Goal: Task Accomplishment & Management: Complete application form

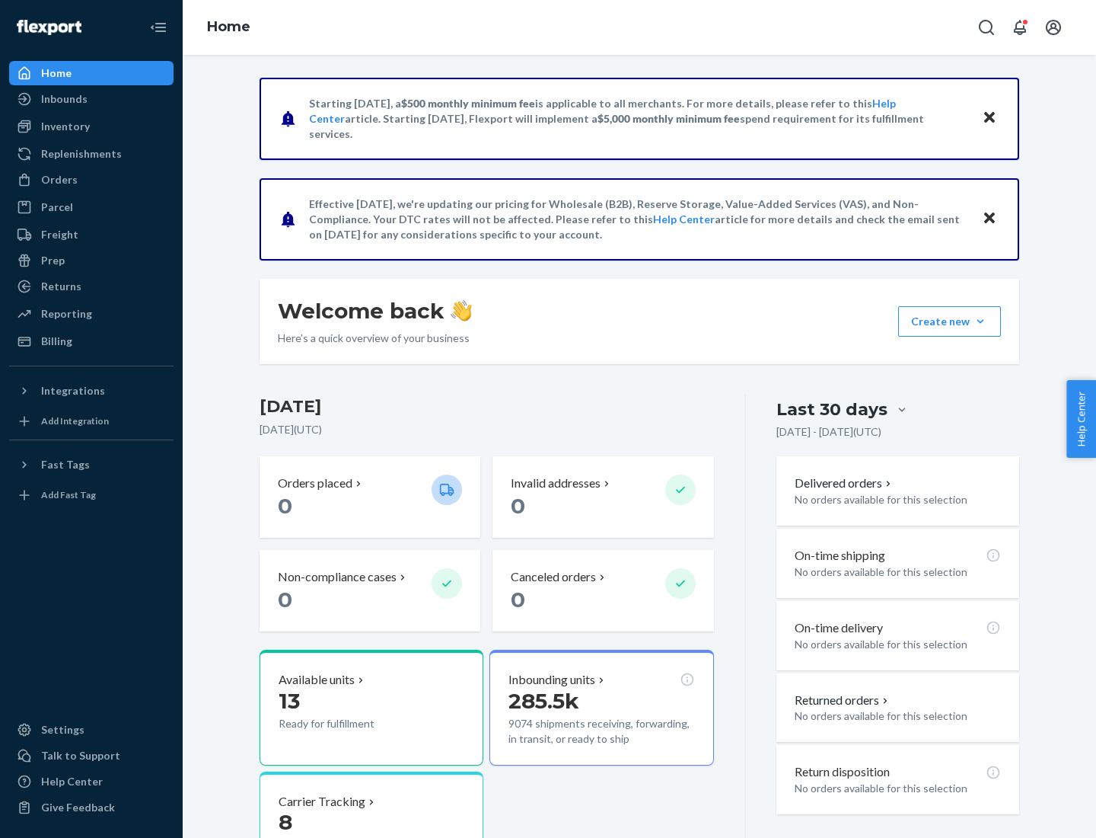
click at [981, 321] on button "Create new Create new inbound Create new order Create new product" at bounding box center [949, 321] width 103 height 30
click at [91, 99] on div "Inbounds" at bounding box center [91, 98] width 161 height 21
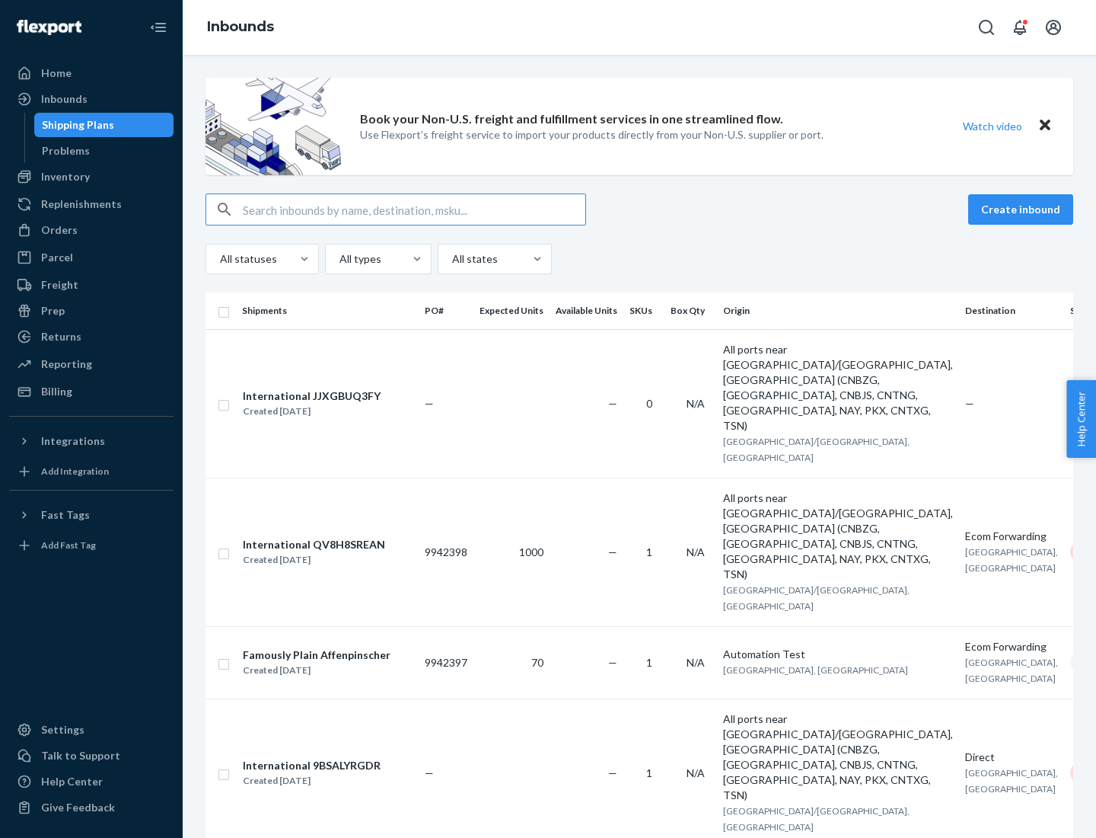
click at [1023, 209] on button "Create inbound" at bounding box center [1021, 209] width 105 height 30
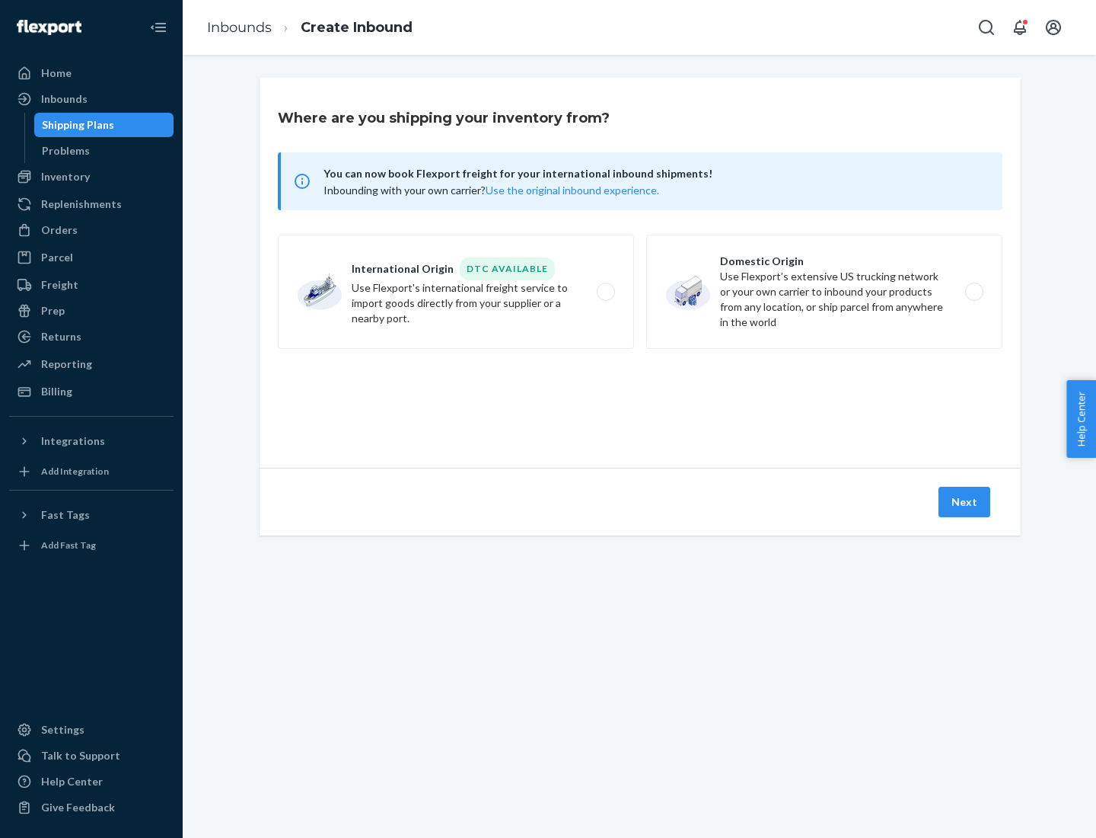
click at [825, 292] on label "Domestic Origin Use Flexport’s extensive US trucking network or your own carrie…" at bounding box center [824, 292] width 356 height 114
click at [974, 292] on input "Domestic Origin Use Flexport’s extensive US trucking network or your own carrie…" at bounding box center [979, 292] width 10 height 10
radio input "true"
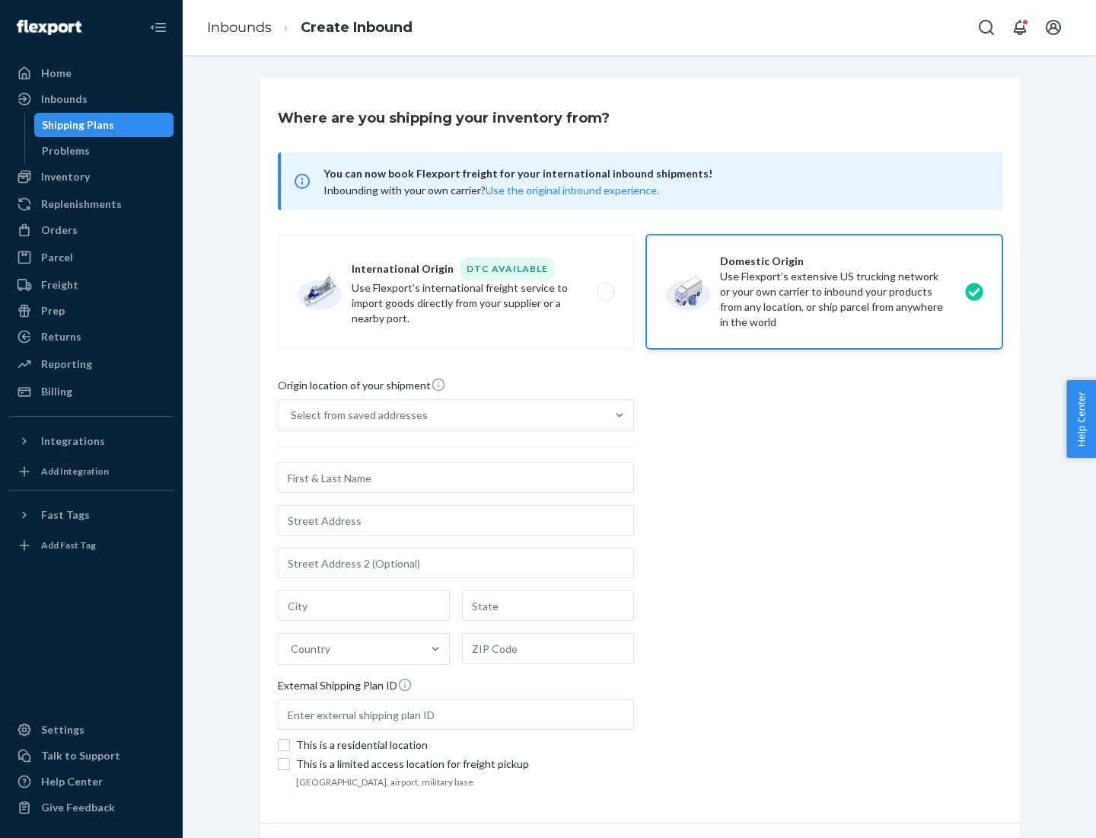
click at [356, 415] on div "Select from saved addresses" at bounding box center [359, 414] width 137 height 15
click at [292, 415] on input "Select from saved addresses" at bounding box center [292, 414] width 2 height 15
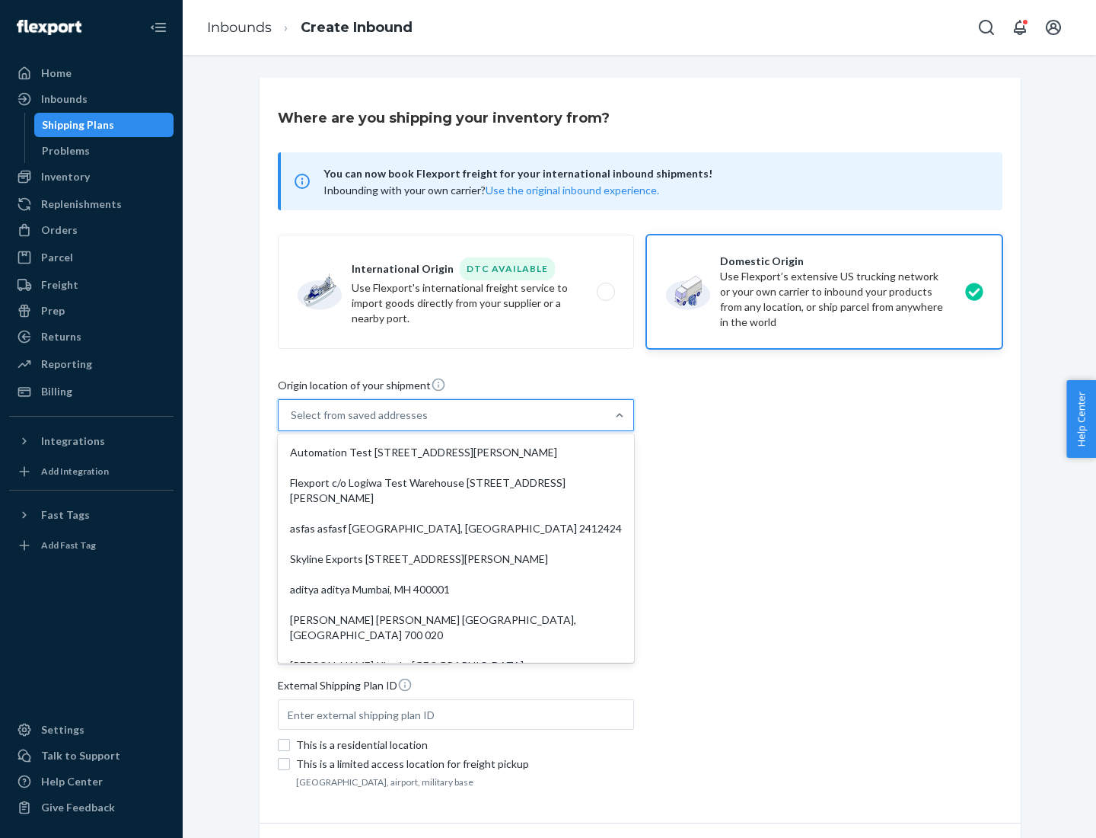
scroll to position [6, 0]
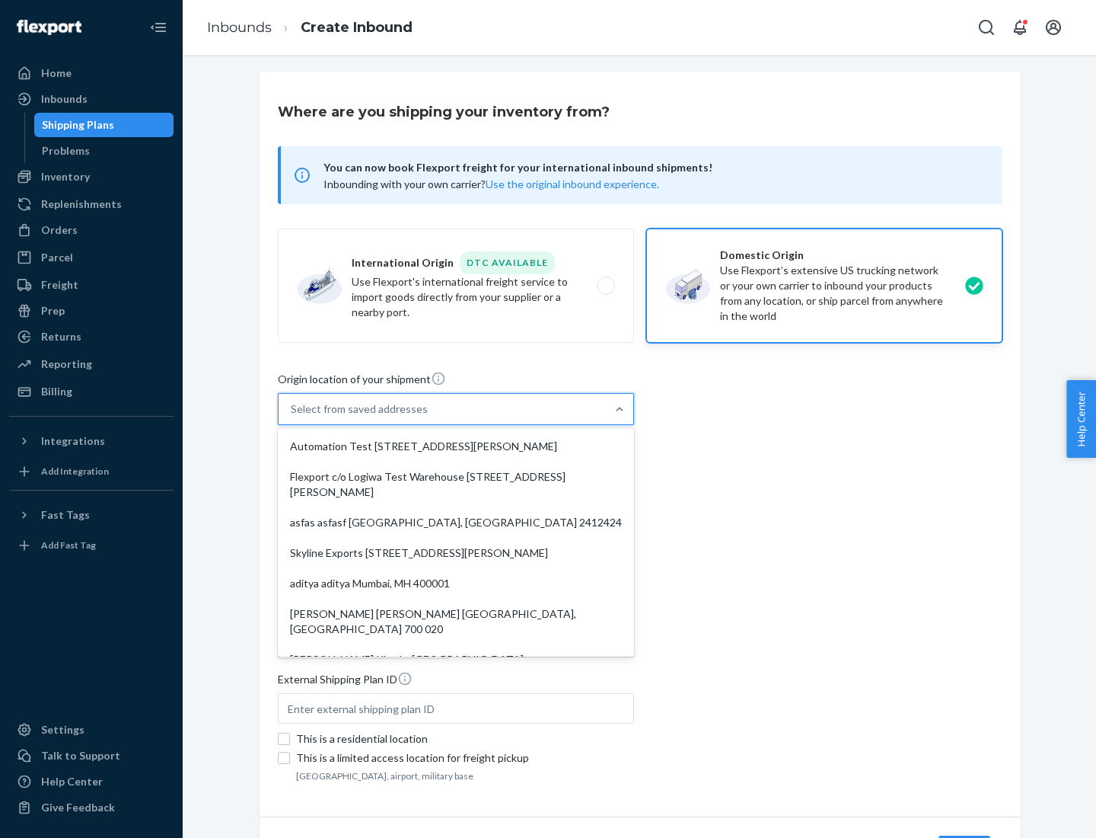
click at [456, 446] on div "Automation Test [STREET_ADDRESS][PERSON_NAME]" at bounding box center [456, 446] width 350 height 30
click at [292, 416] on input "option Automation Test [STREET_ADDRESS][PERSON_NAME]. 9 results available. Use …" at bounding box center [292, 408] width 2 height 15
type input "Automation Test"
type input "9th Floor"
type input "[GEOGRAPHIC_DATA]"
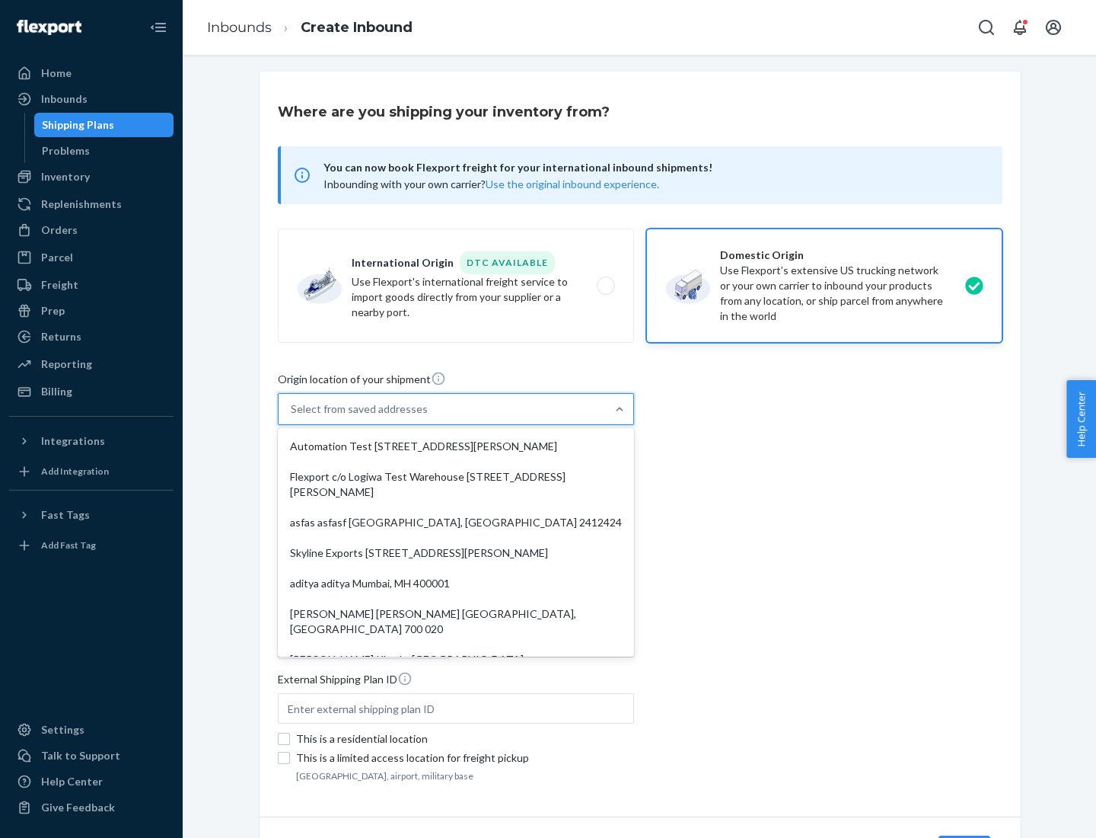
type input "CA"
type input "94104"
type input "[STREET_ADDRESS][PERSON_NAME]"
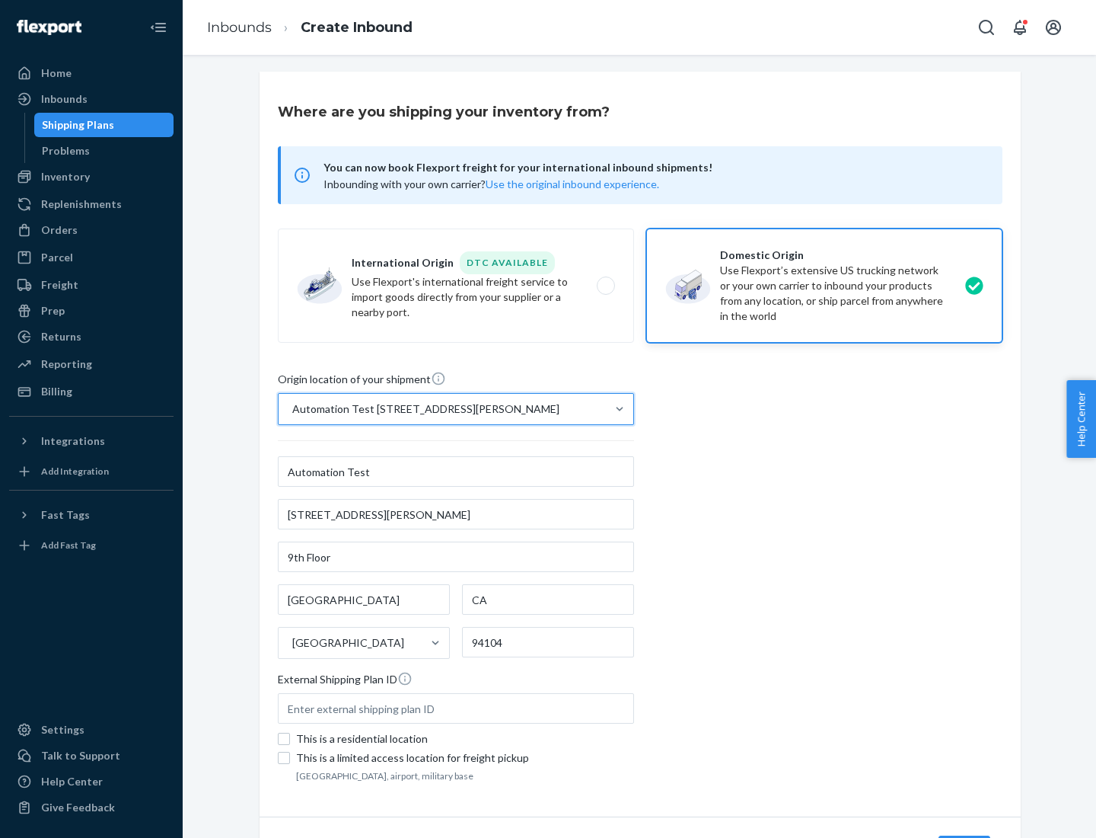
scroll to position [89, 0]
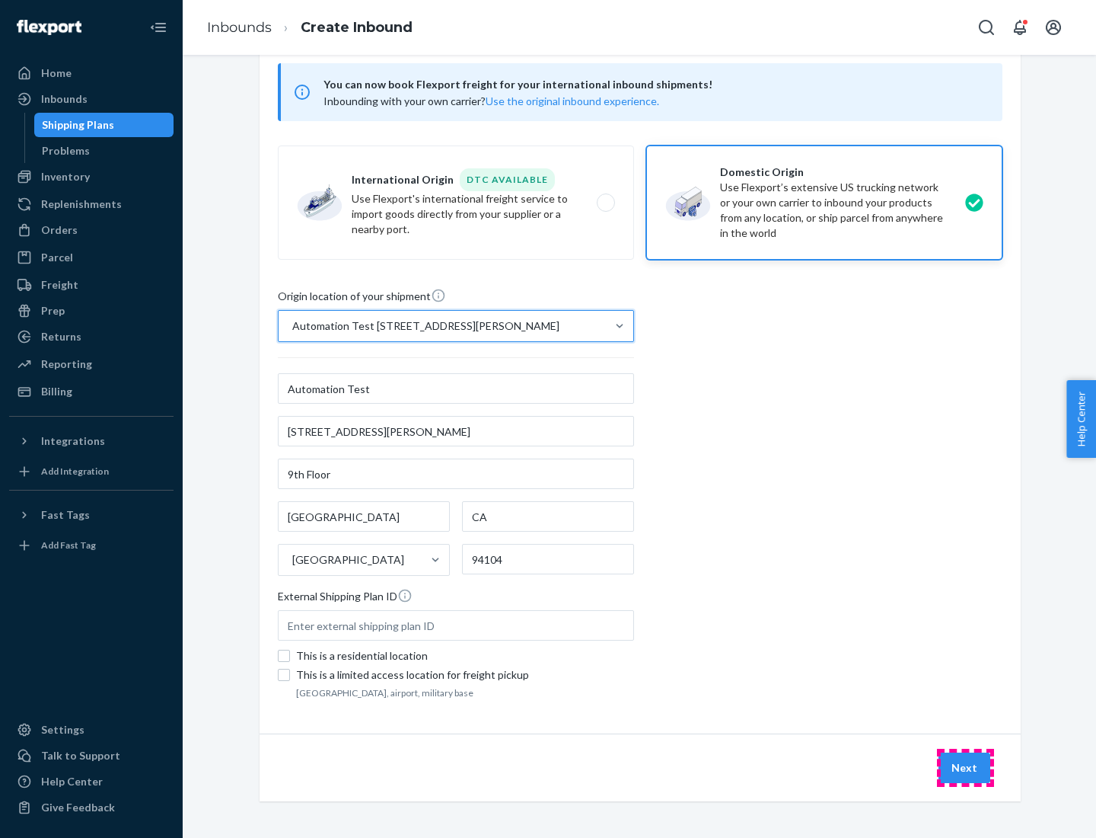
click at [965, 768] on button "Next" at bounding box center [965, 767] width 52 height 30
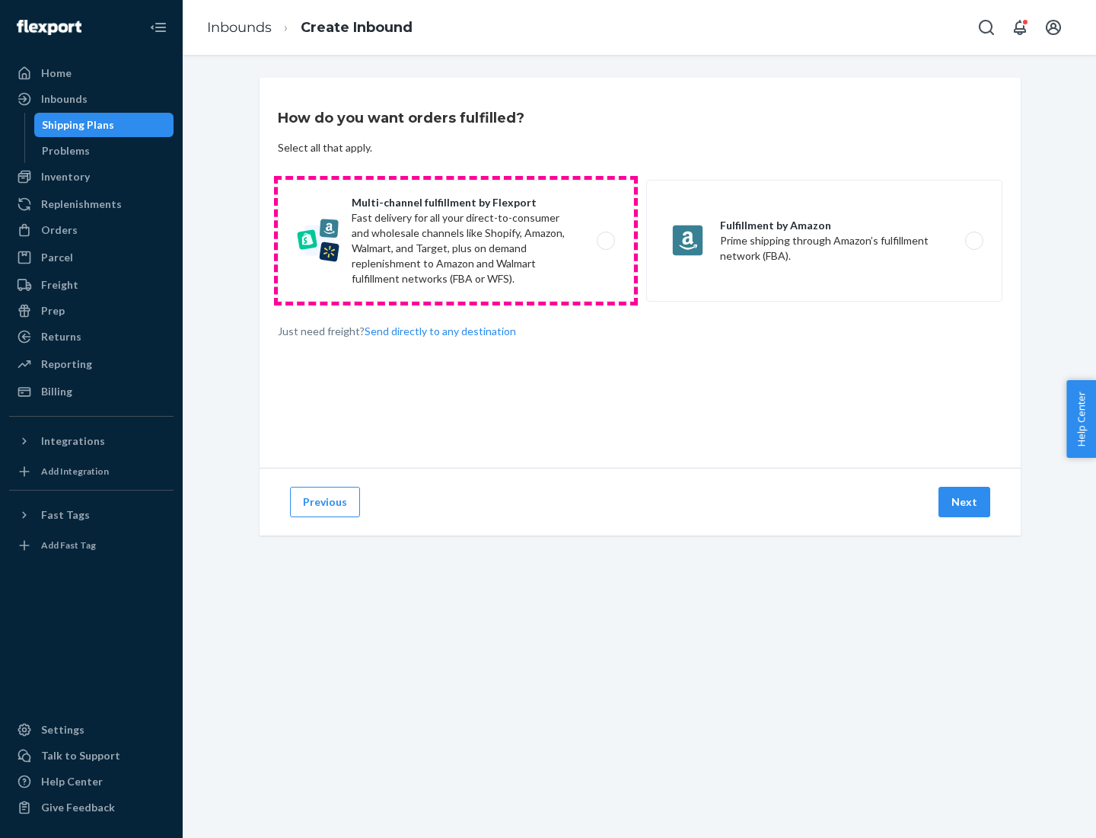
click at [456, 241] on label "Multi-channel fulfillment by Flexport Fast delivery for all your direct-to-cons…" at bounding box center [456, 241] width 356 height 122
click at [605, 241] on input "Multi-channel fulfillment by Flexport Fast delivery for all your direct-to-cons…" at bounding box center [610, 241] width 10 height 10
radio input "true"
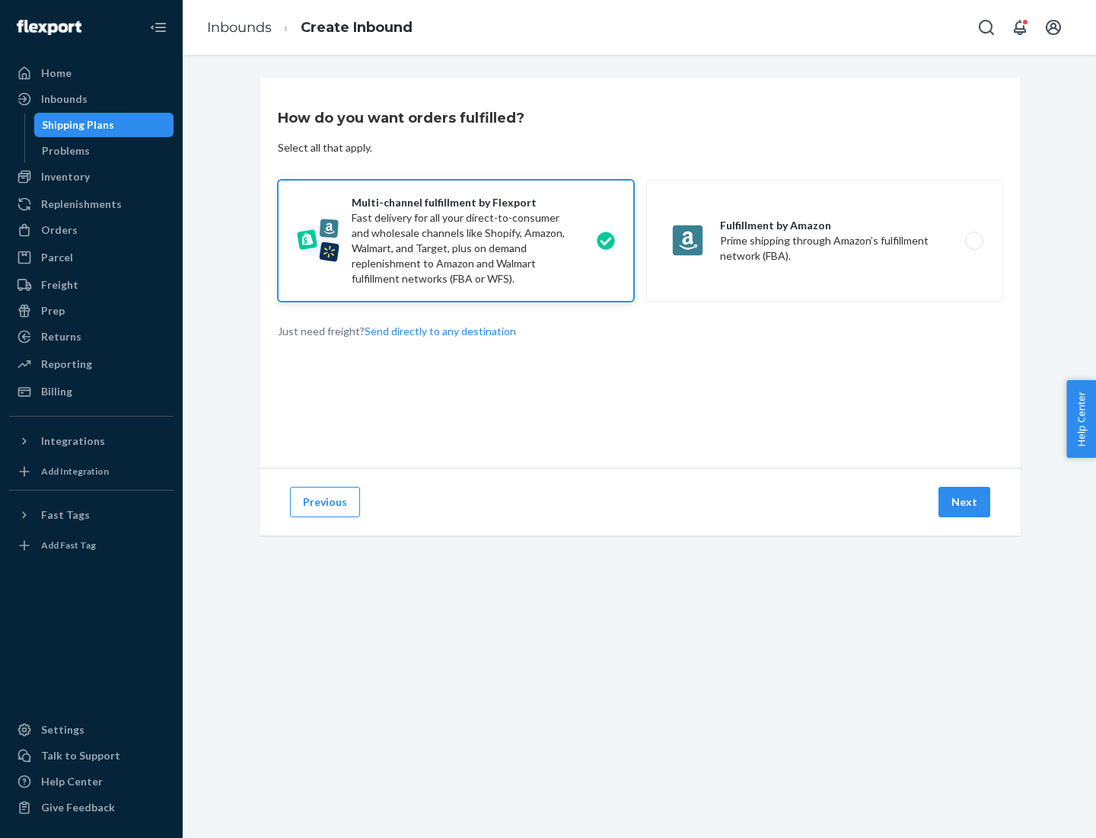
click at [965, 502] on button "Next" at bounding box center [965, 502] width 52 height 30
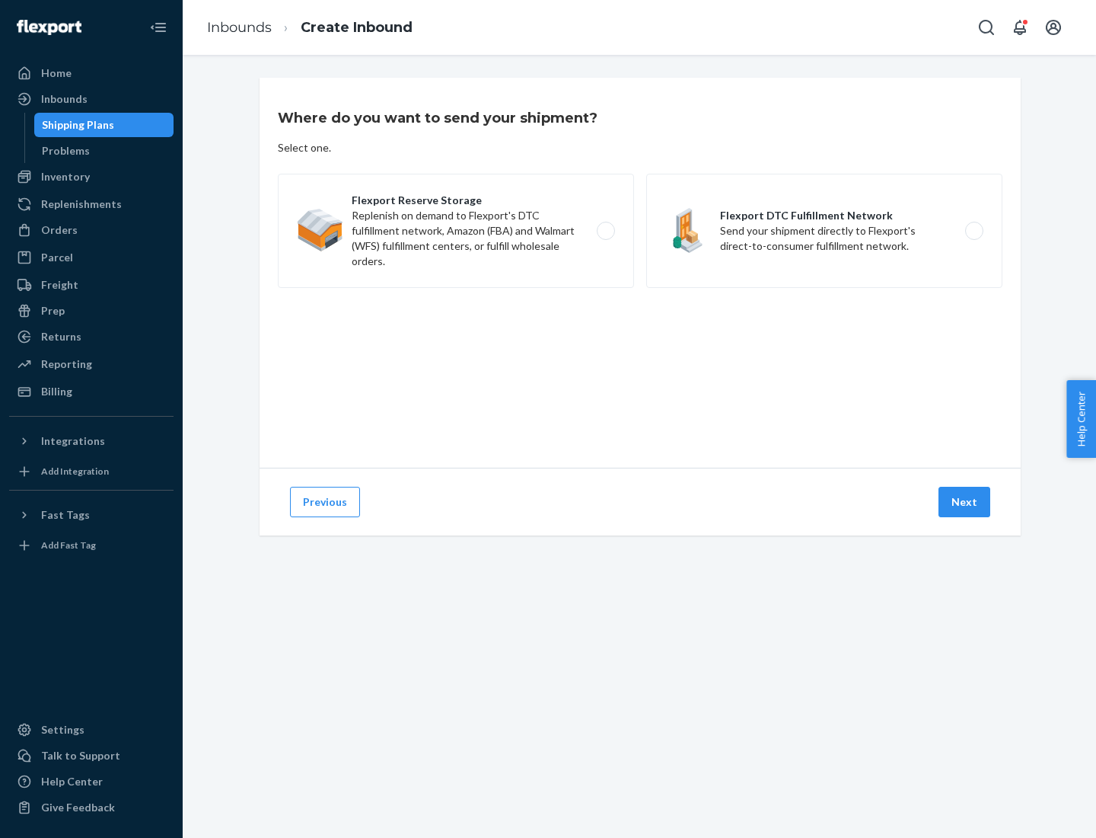
click at [825, 231] on label "Flexport DTC Fulfillment Network Send your shipment directly to Flexport's dire…" at bounding box center [824, 231] width 356 height 114
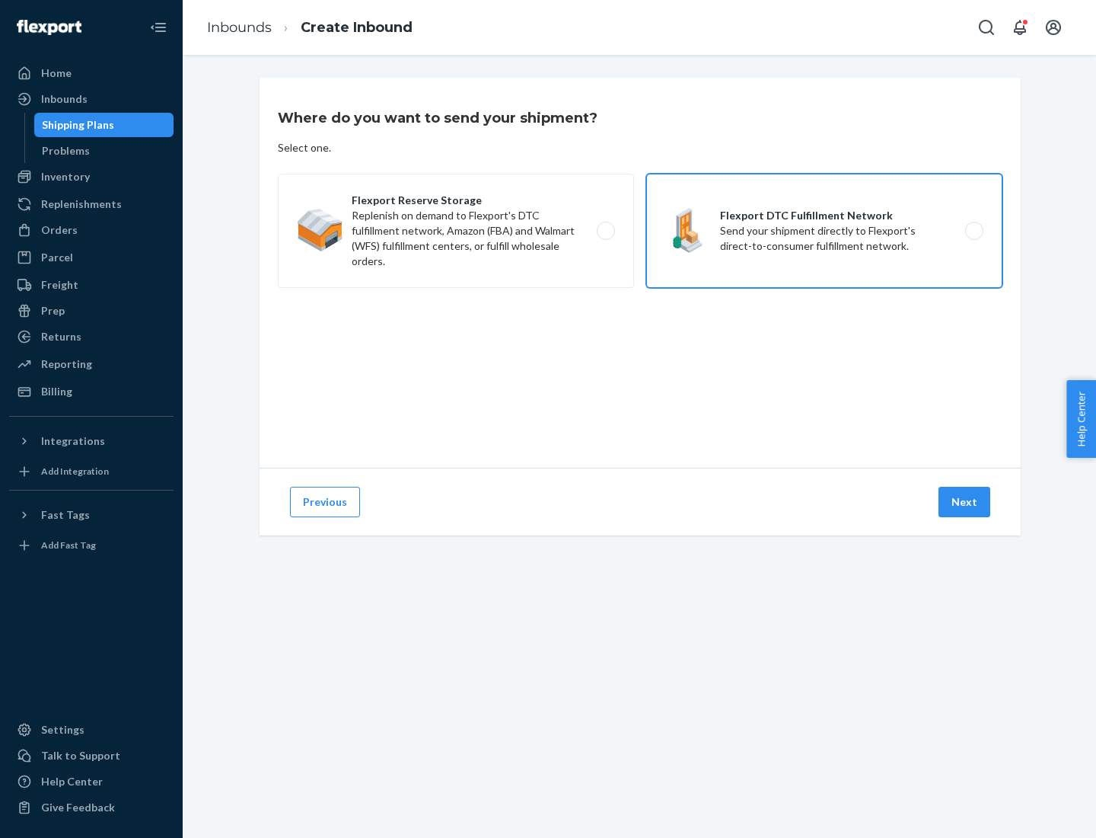
click at [974, 231] on input "Flexport DTC Fulfillment Network Send your shipment directly to Flexport's dire…" at bounding box center [979, 231] width 10 height 10
radio input "true"
click at [965, 502] on button "Next" at bounding box center [965, 502] width 52 height 30
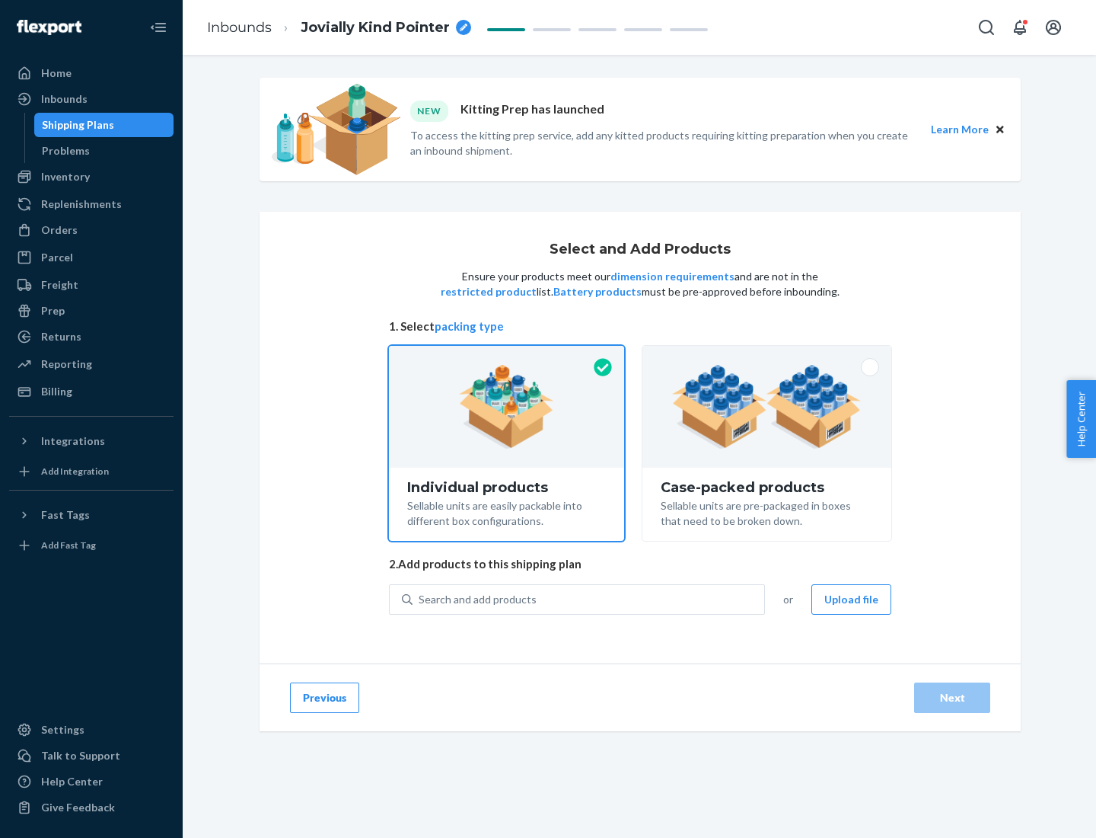
click at [768, 407] on img at bounding box center [767, 407] width 190 height 84
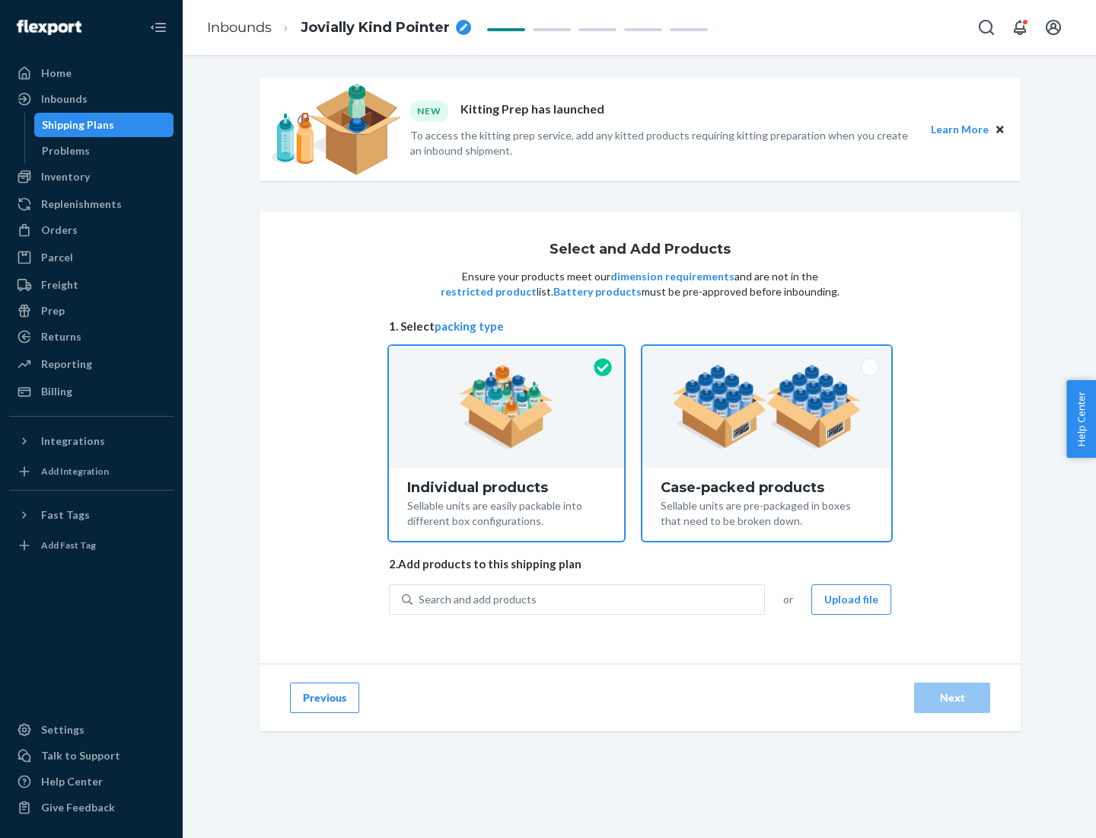
click at [768, 356] on input "Case-packed products Sellable units are pre-packaged in boxes that need to be b…" at bounding box center [767, 351] width 10 height 10
radio input "true"
radio input "false"
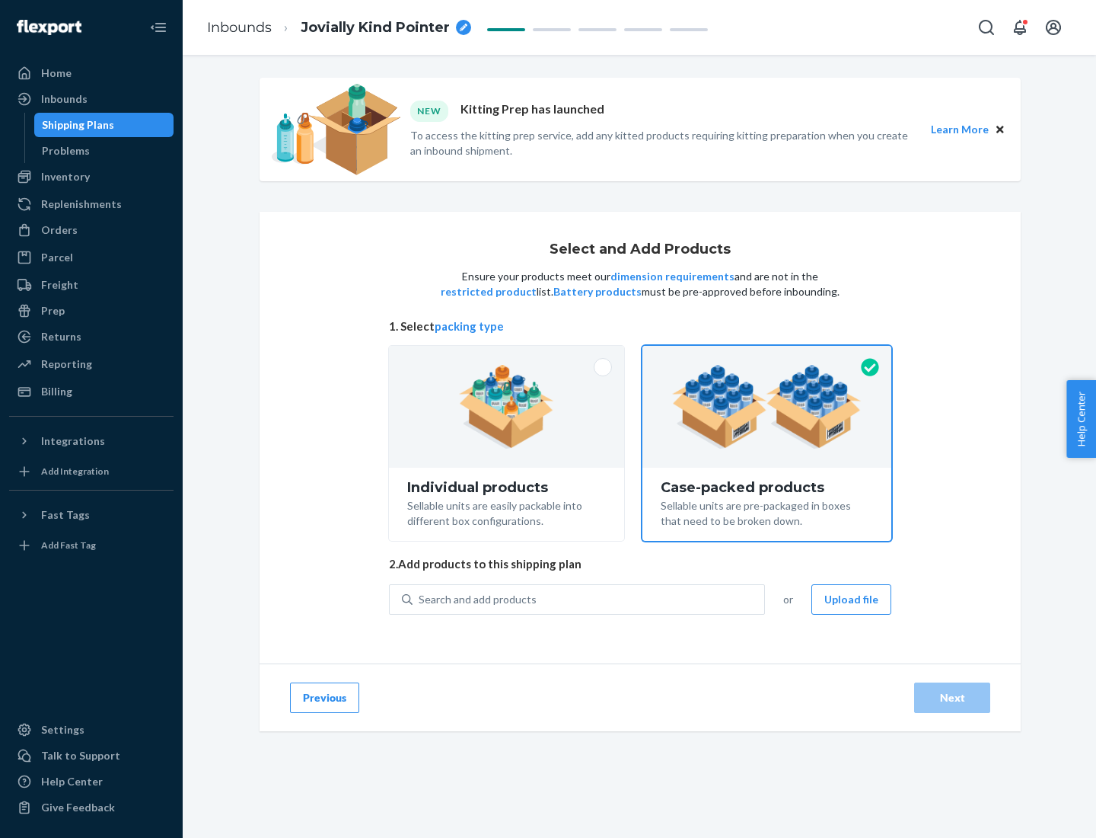
click at [589, 598] on div "Search and add products" at bounding box center [589, 599] width 352 height 27
click at [420, 598] on input "Search and add products" at bounding box center [420, 599] width 2 height 15
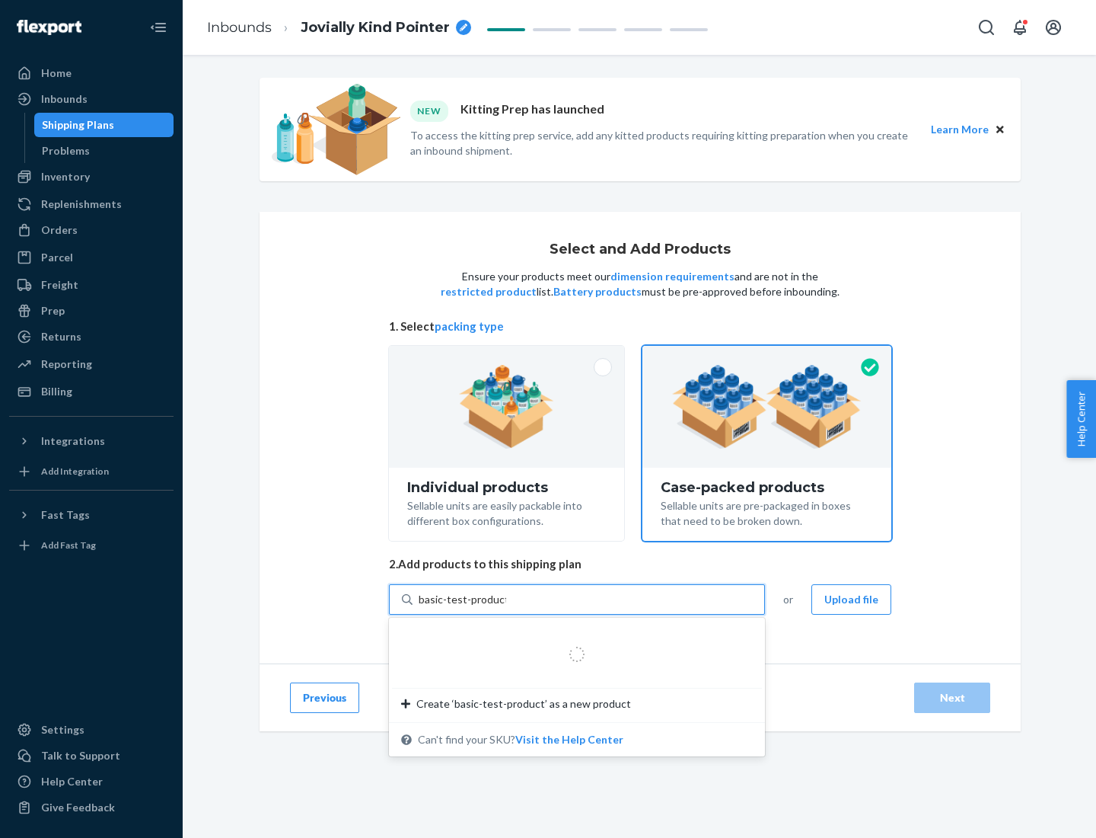
type input "basic-test-product-1"
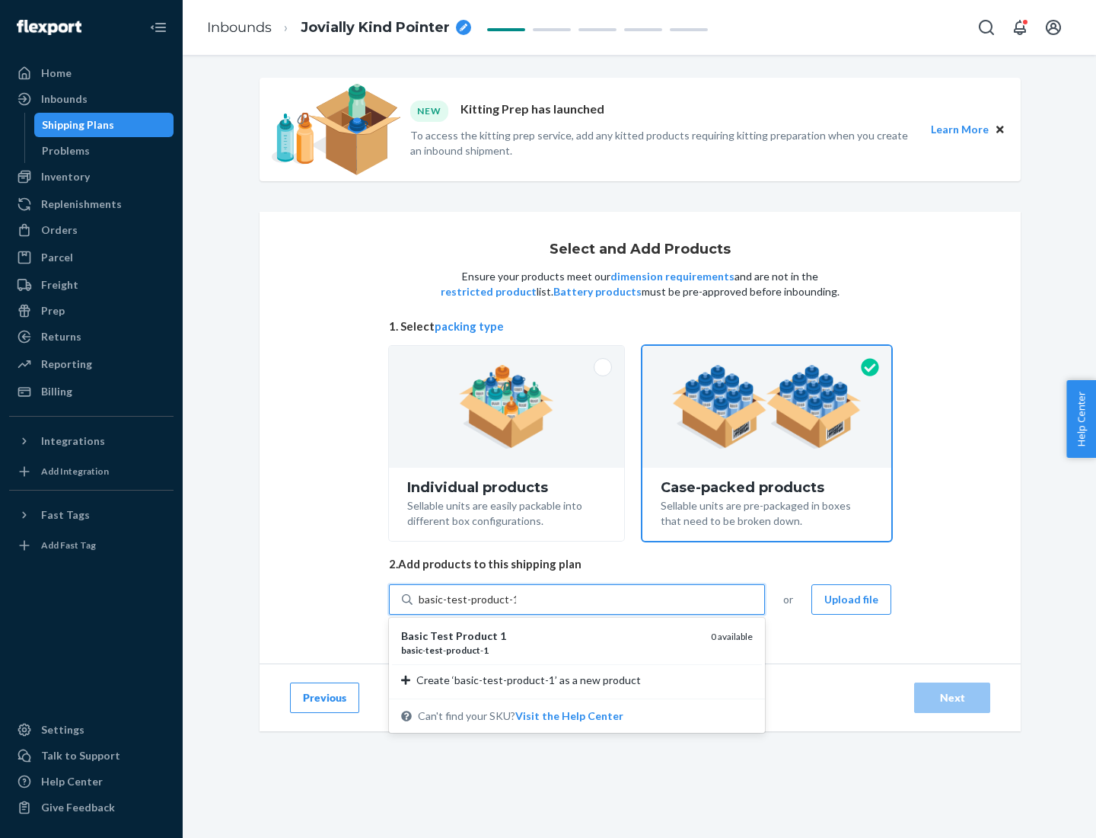
click at [550, 649] on div "basic - test - product - 1" at bounding box center [550, 649] width 298 height 13
click at [516, 607] on input "basic-test-product-1" at bounding box center [467, 599] width 97 height 15
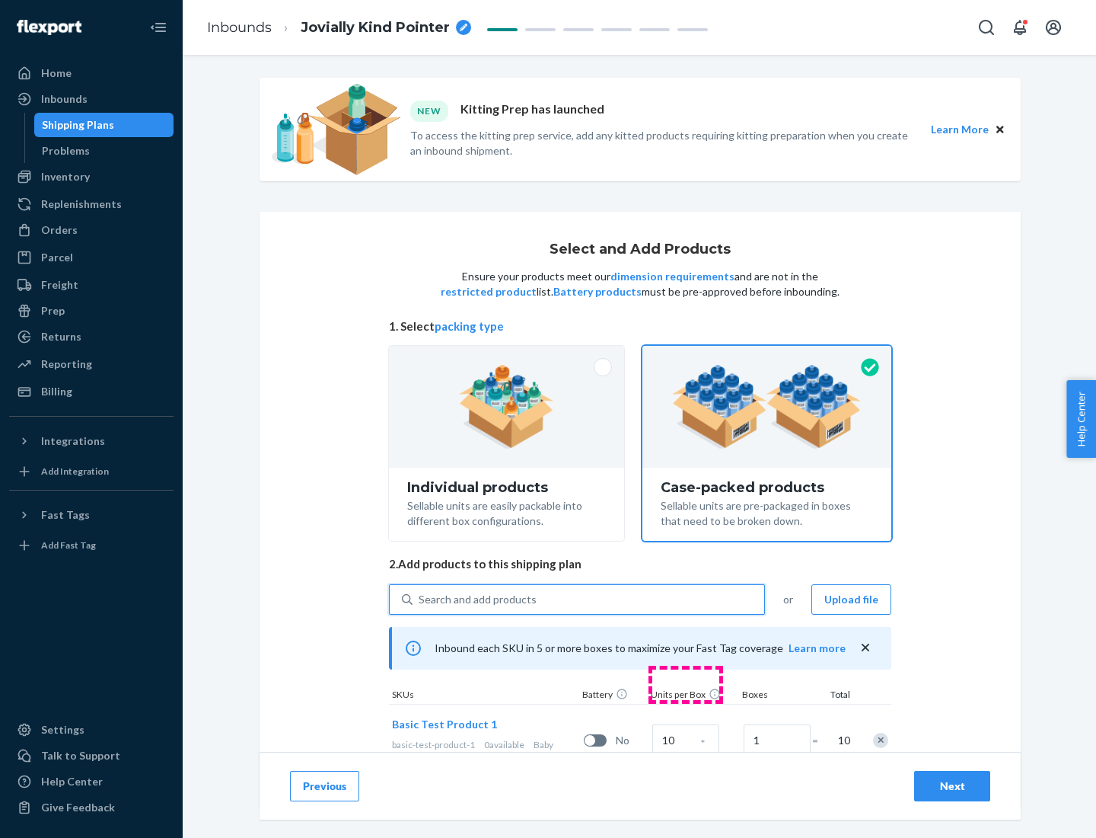
scroll to position [55, 0]
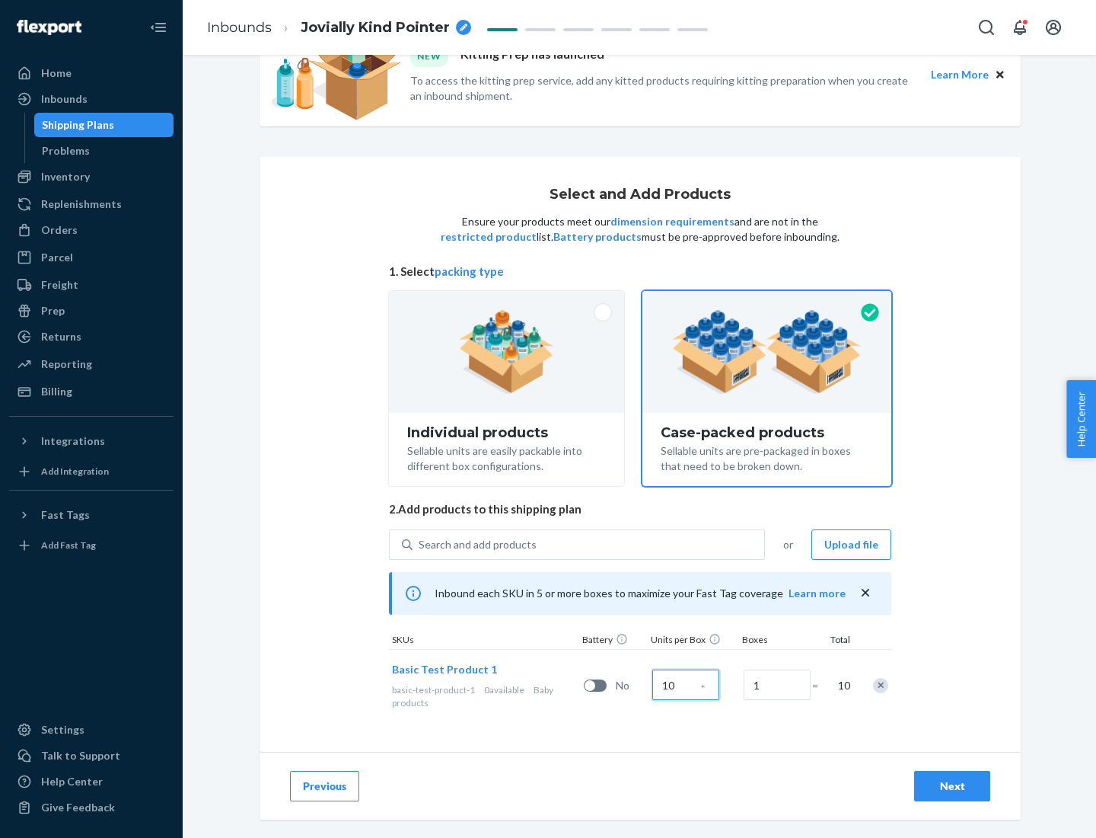
type input "10"
type input "7"
click at [953, 786] on div "Next" at bounding box center [952, 785] width 50 height 15
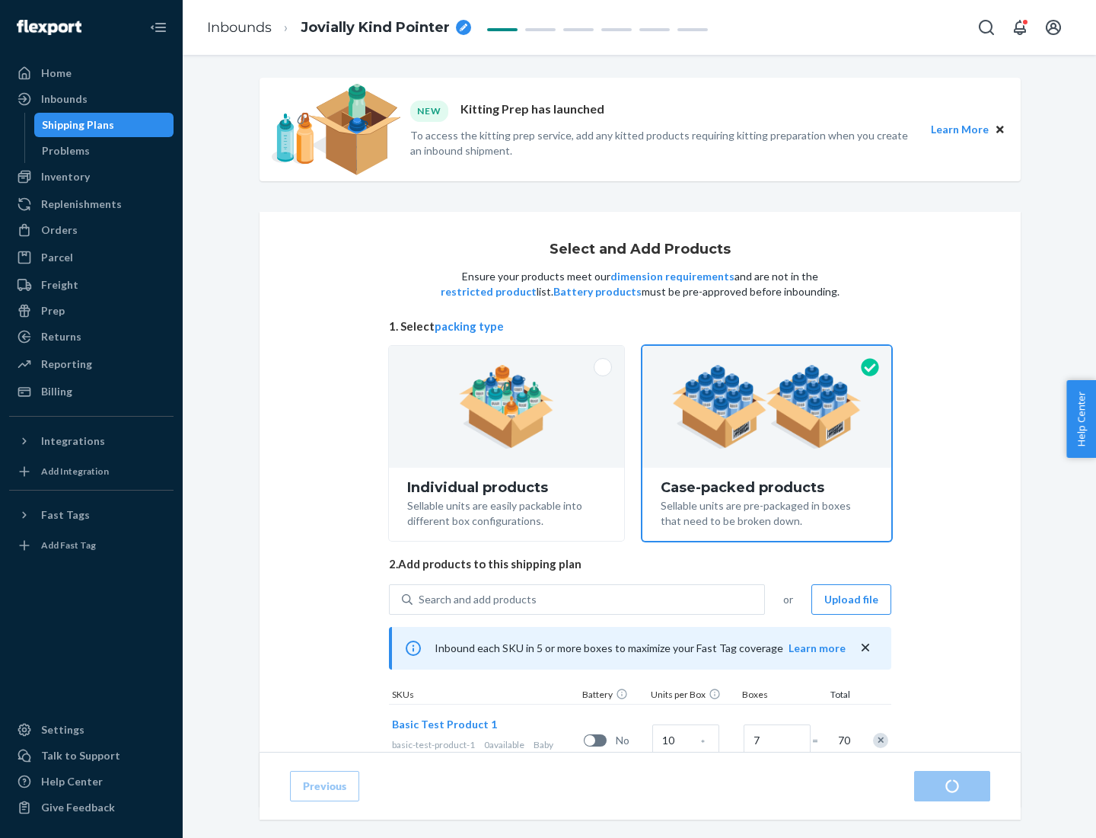
radio input "true"
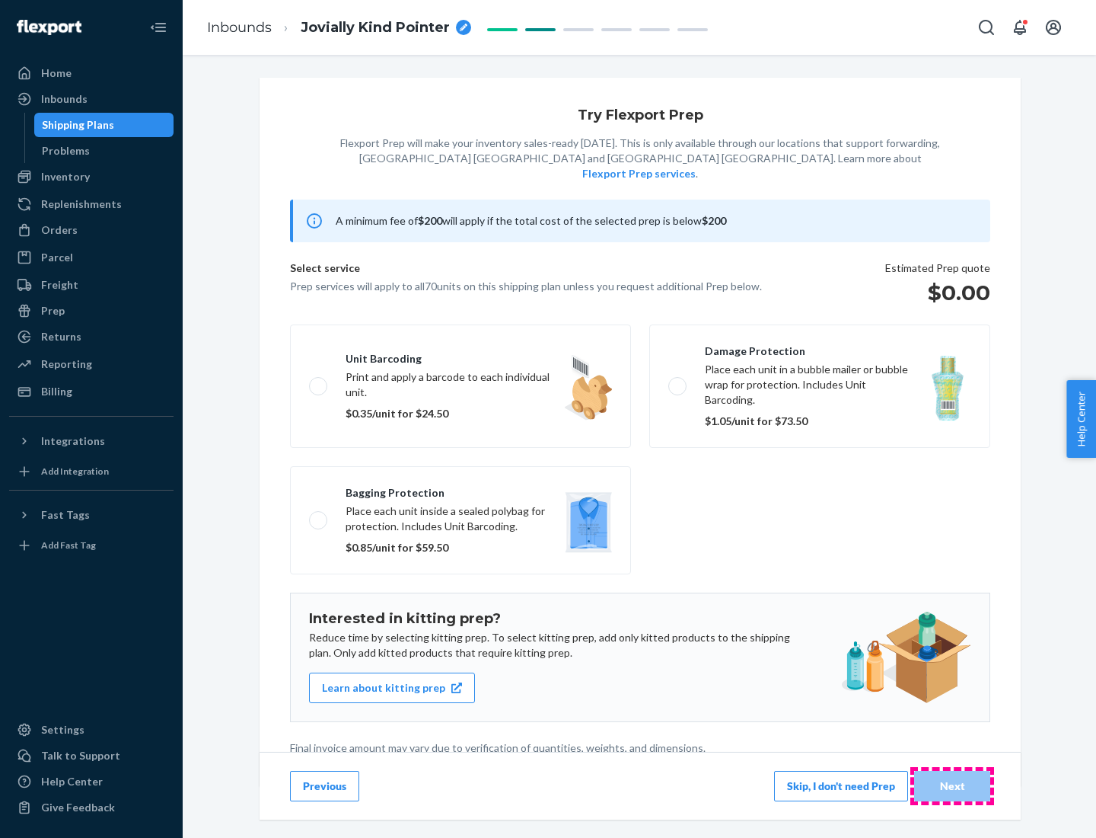
scroll to position [4, 0]
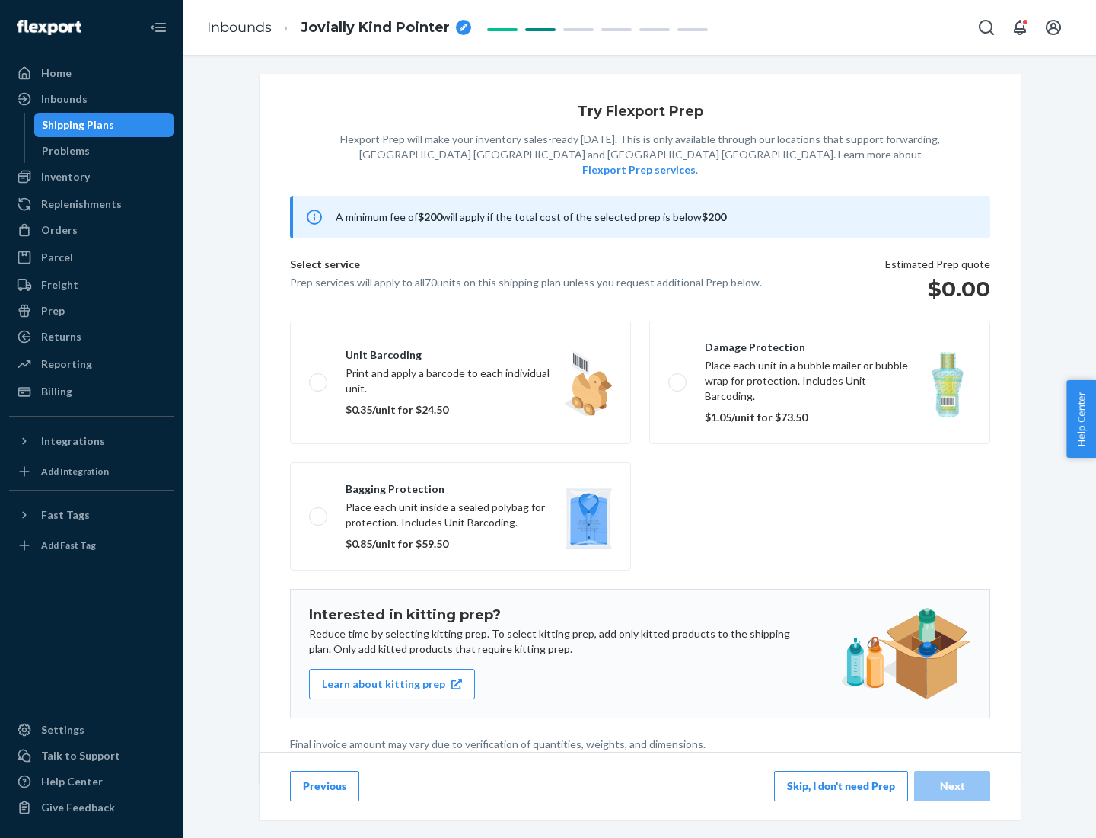
click at [461, 485] on label "Bagging protection Place each unit inside a sealed polybag for protection. Incl…" at bounding box center [460, 516] width 341 height 108
click at [319, 511] on input "Bagging protection Place each unit inside a sealed polybag for protection. Incl…" at bounding box center [314, 516] width 10 height 10
checkbox input "true"
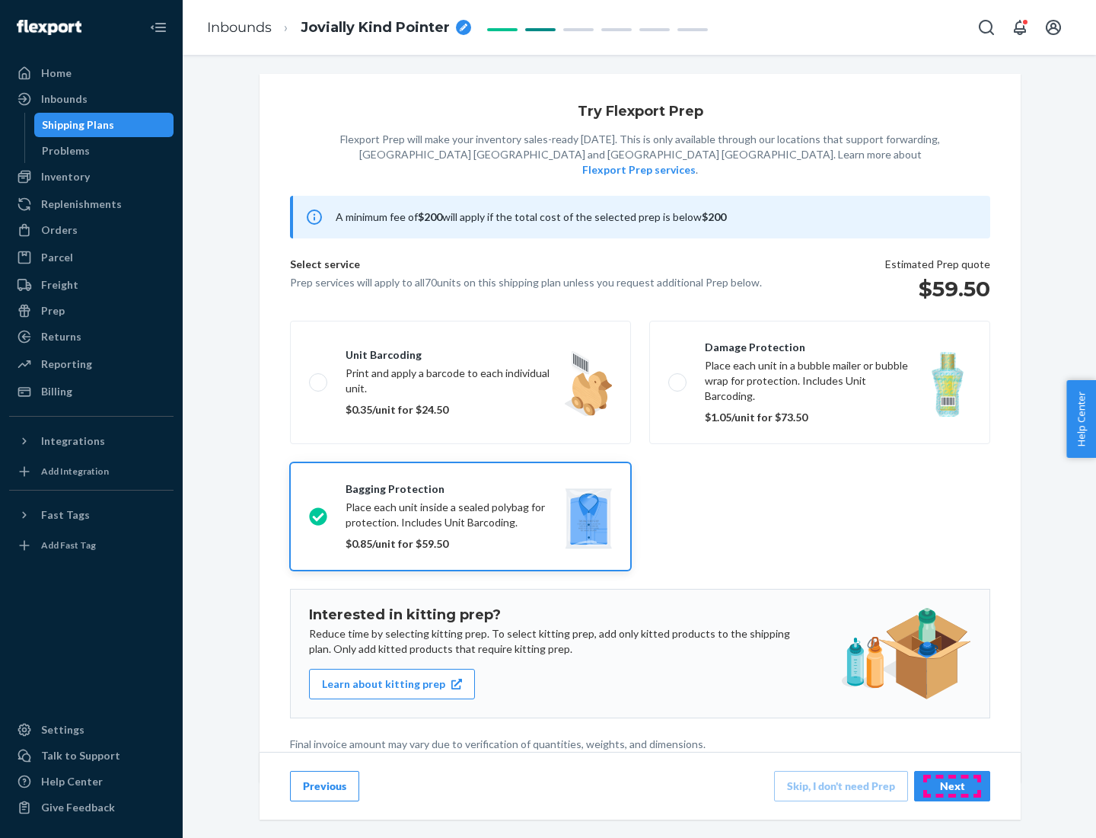
click at [953, 785] on div "Next" at bounding box center [952, 785] width 50 height 15
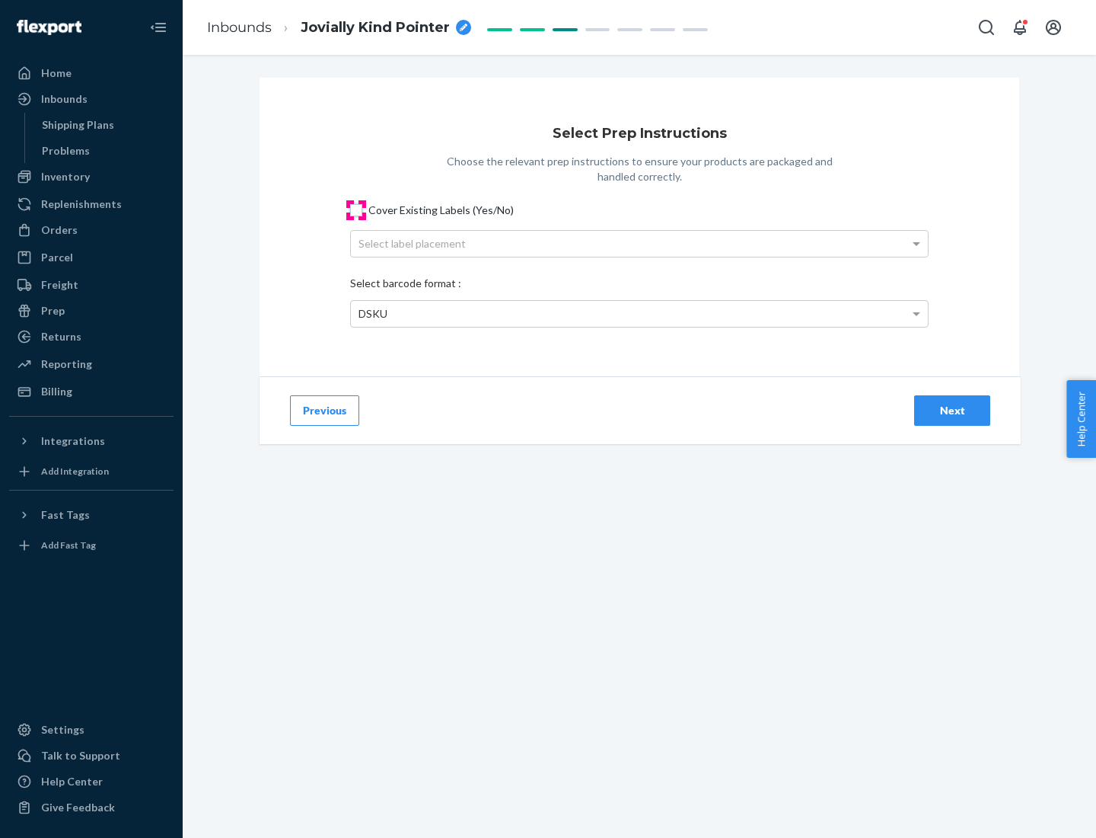
click at [356, 209] on input "Cover Existing Labels (Yes/No)" at bounding box center [356, 210] width 12 height 12
checkbox input "true"
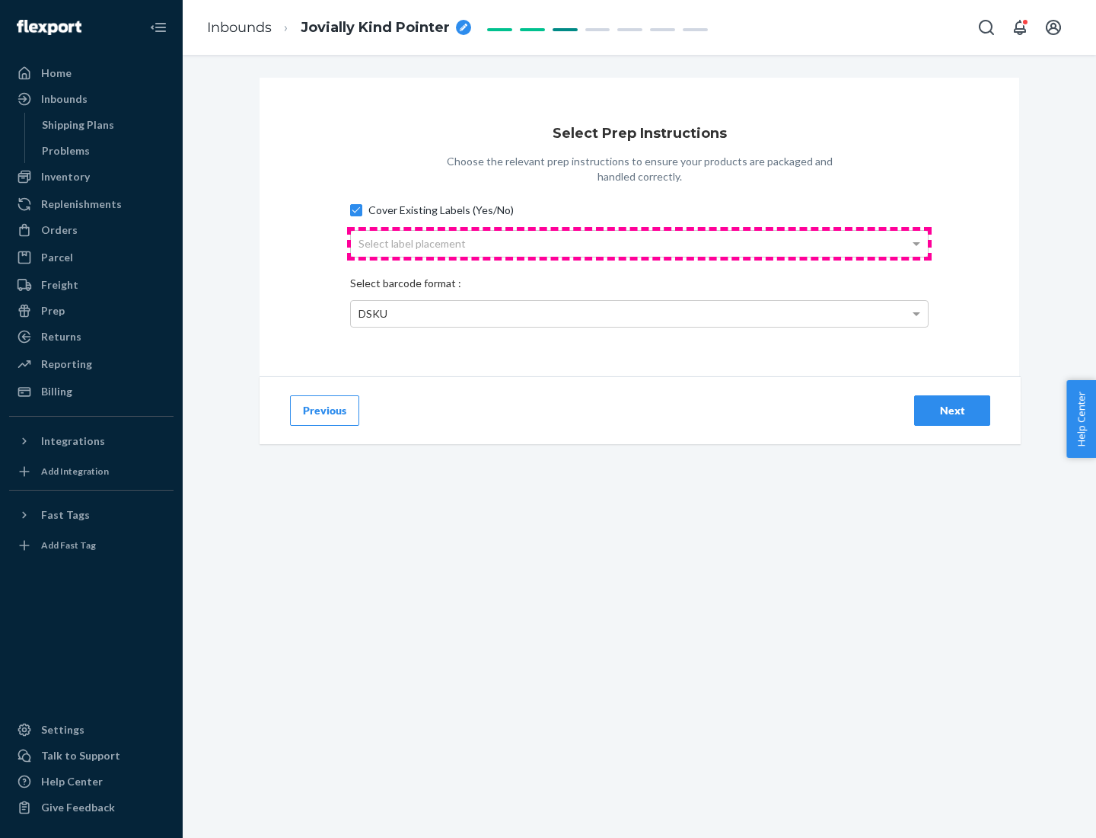
click at [640, 243] on div "Select label placement" at bounding box center [639, 244] width 577 height 26
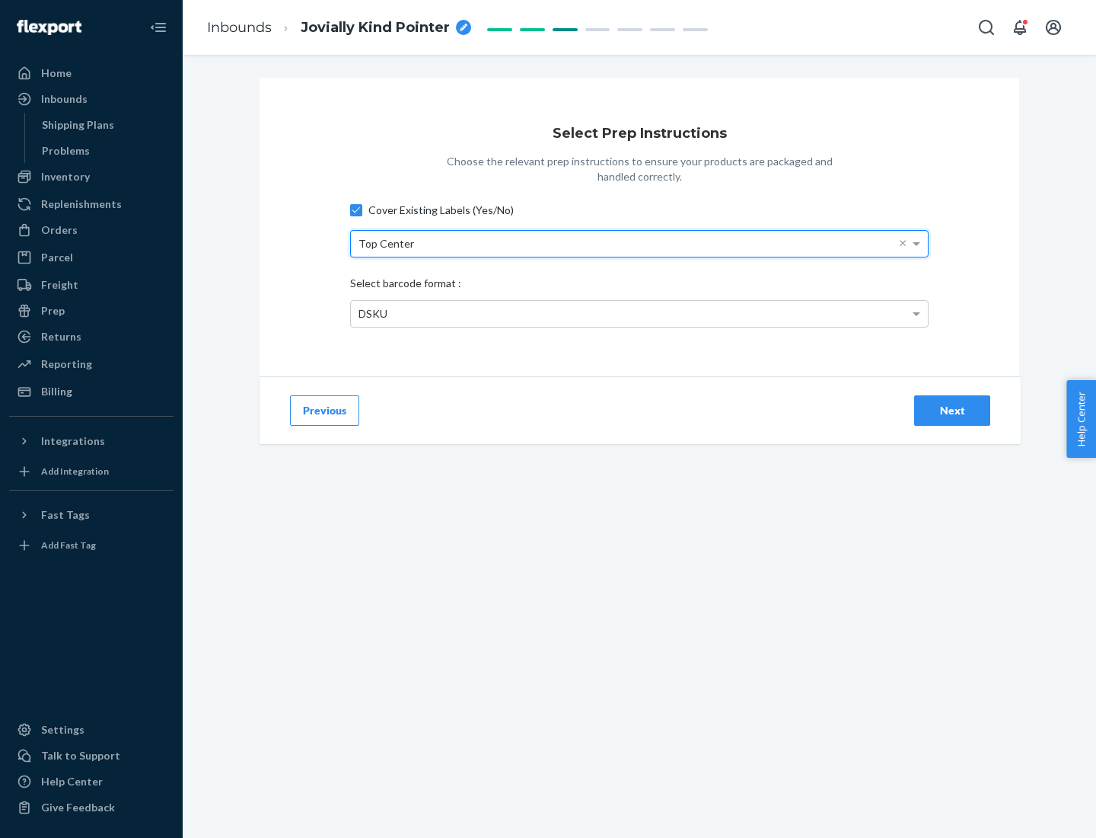
click at [640, 313] on div "DSKU" at bounding box center [639, 314] width 577 height 26
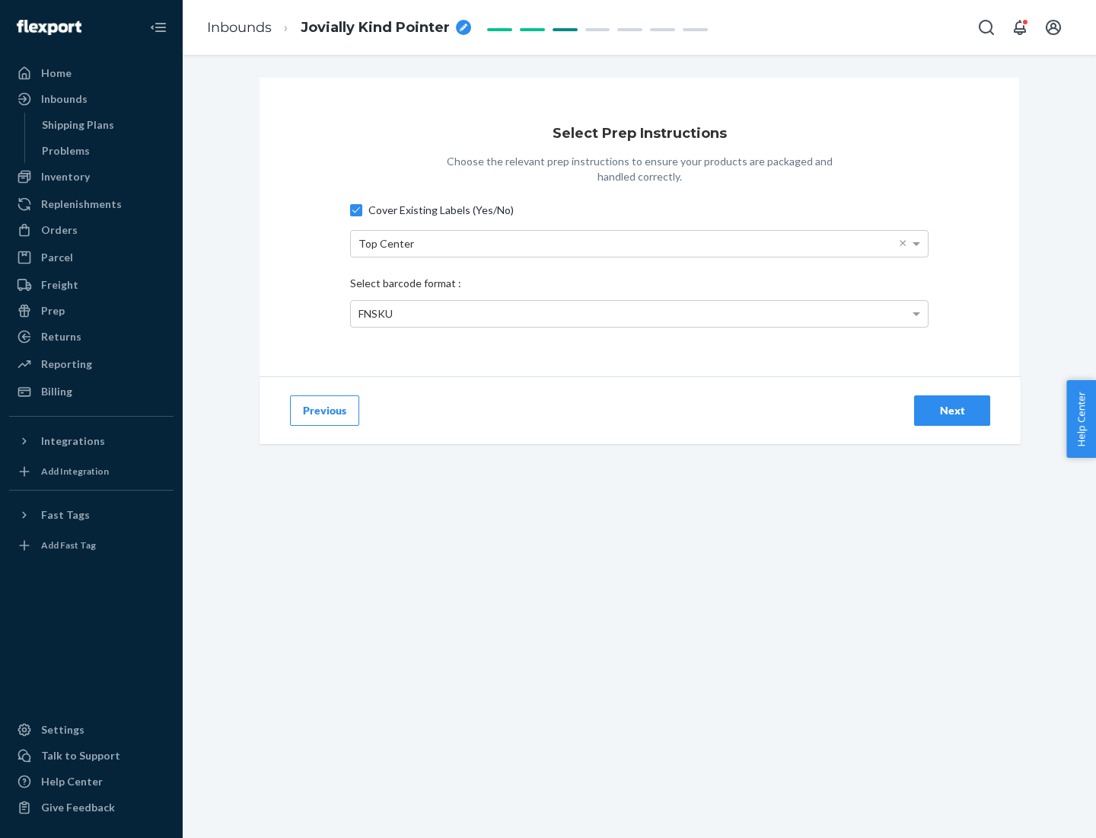
click at [953, 410] on div "Next" at bounding box center [952, 410] width 50 height 15
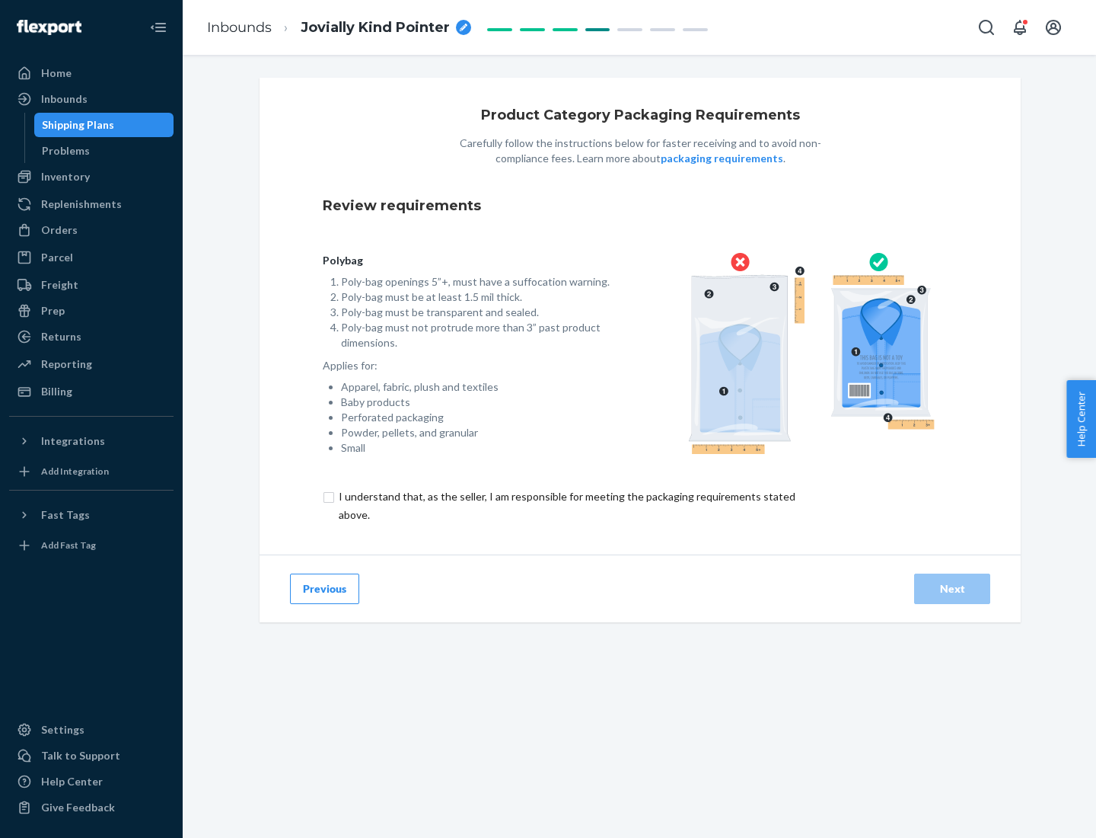
click at [566, 505] on input "checkbox" at bounding box center [576, 505] width 506 height 37
checkbox input "true"
click at [953, 588] on div "Next" at bounding box center [952, 588] width 50 height 15
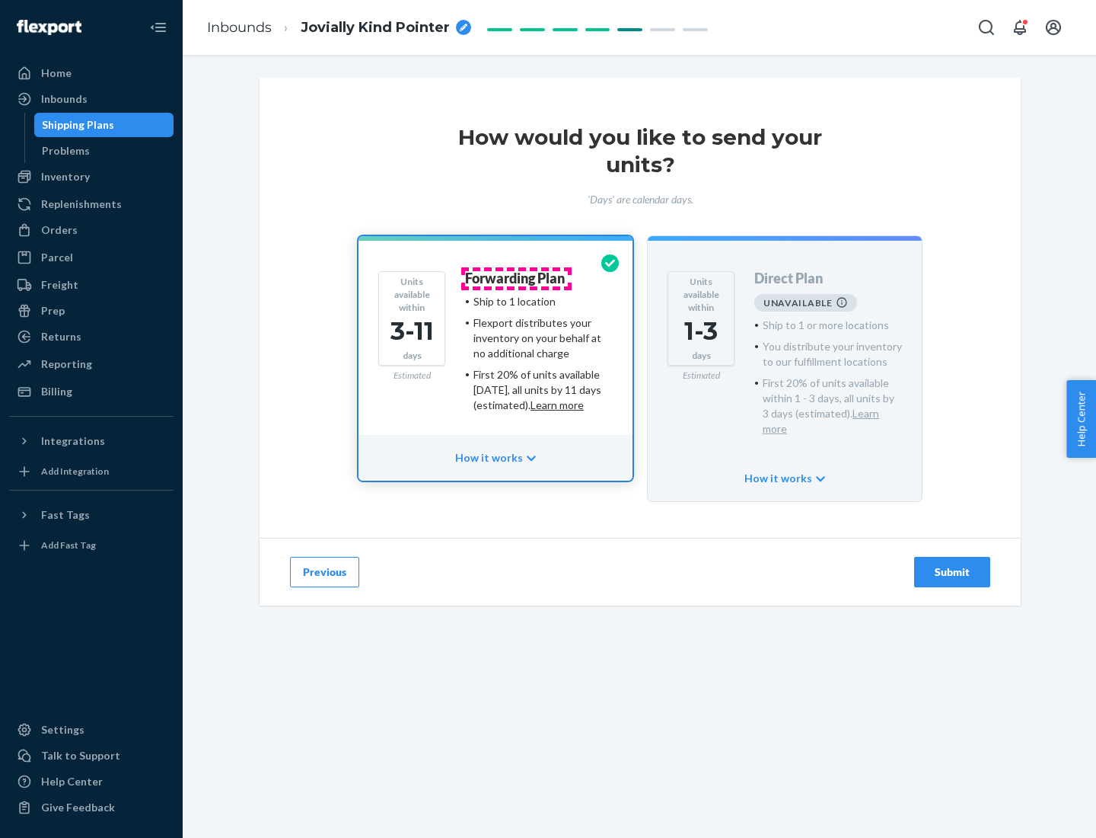
click at [516, 278] on h4 "Forwarding Plan" at bounding box center [515, 278] width 100 height 15
click at [953, 564] on div "Submit" at bounding box center [952, 571] width 50 height 15
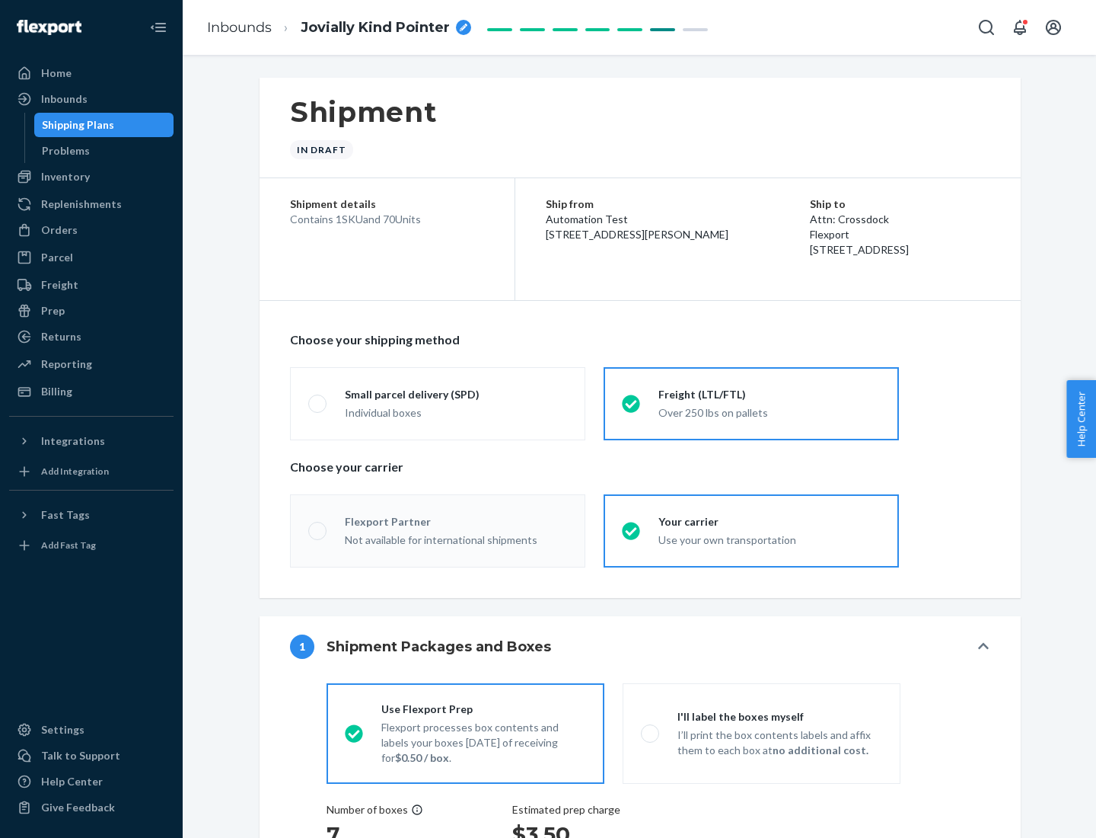
radio input "true"
radio input "false"
radio input "true"
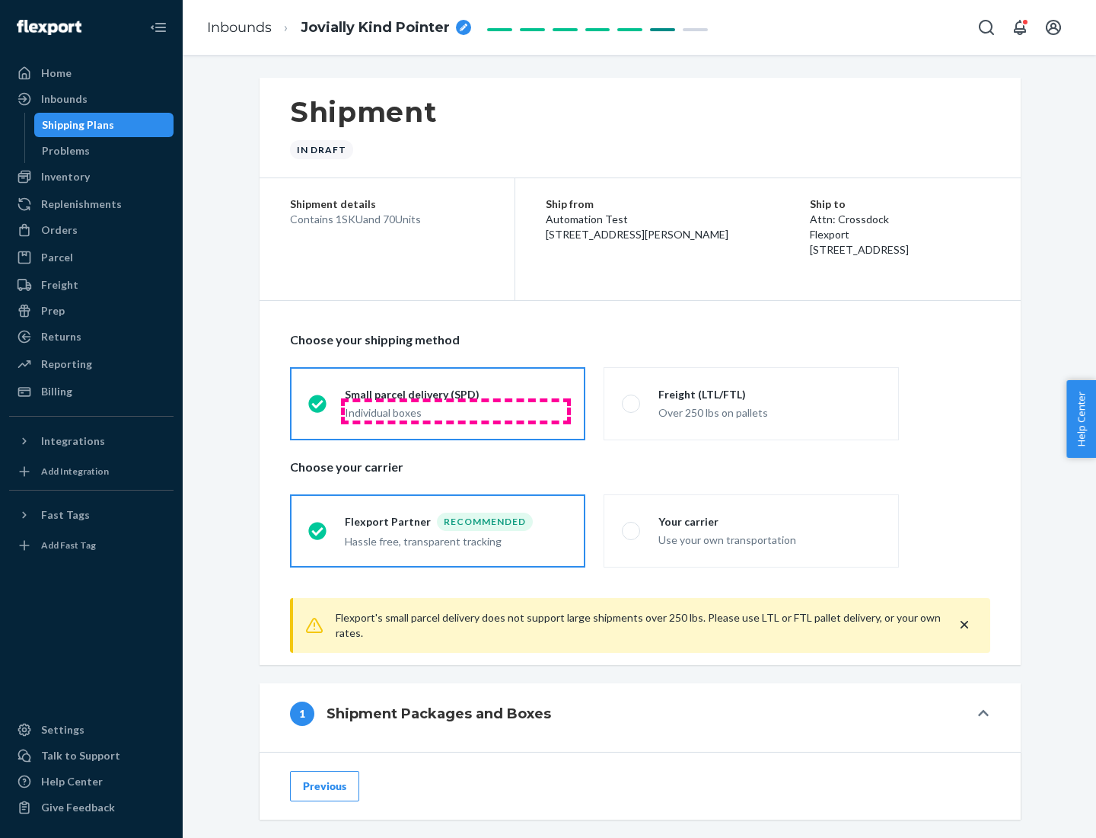
click at [456, 410] on div "Individual boxes" at bounding box center [456, 412] width 222 height 15
click at [318, 408] on input "Small parcel delivery (SPD) Individual boxes" at bounding box center [313, 403] width 10 height 10
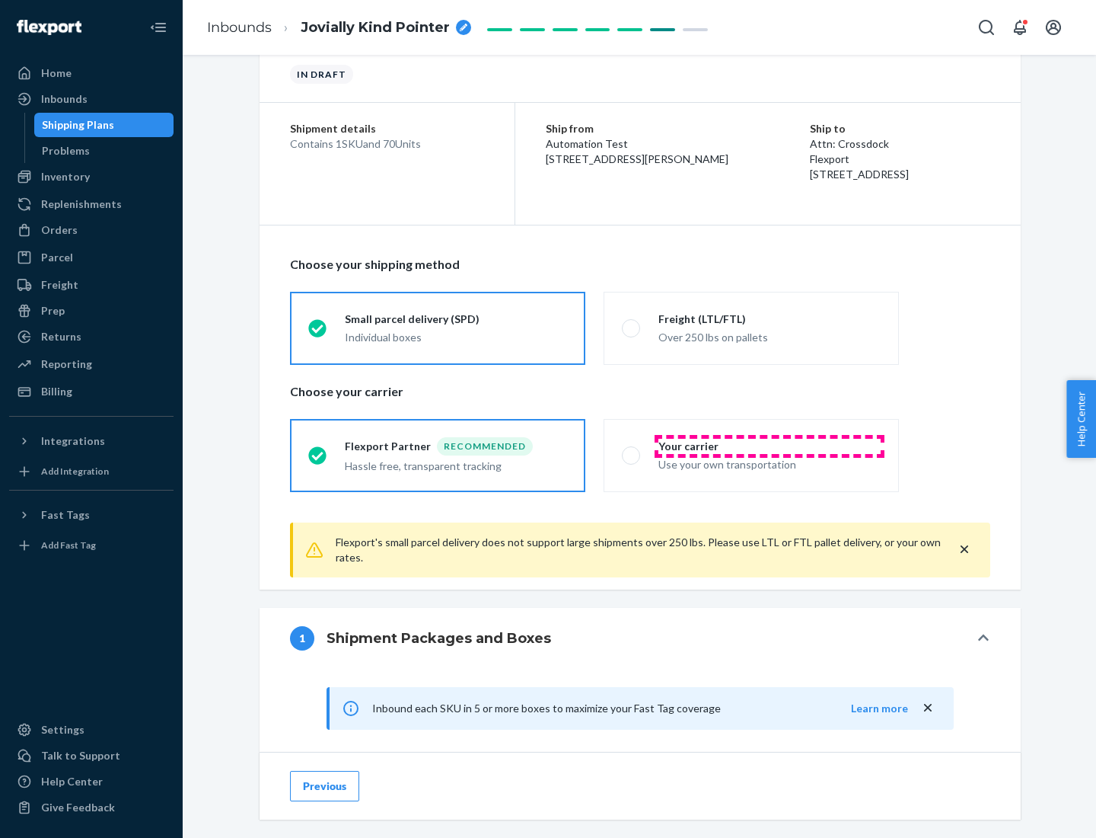
click at [770, 445] on div "Your carrier" at bounding box center [770, 446] width 222 height 15
click at [632, 450] on input "Your carrier Use your own transportation" at bounding box center [627, 455] width 10 height 10
radio input "true"
radio input "false"
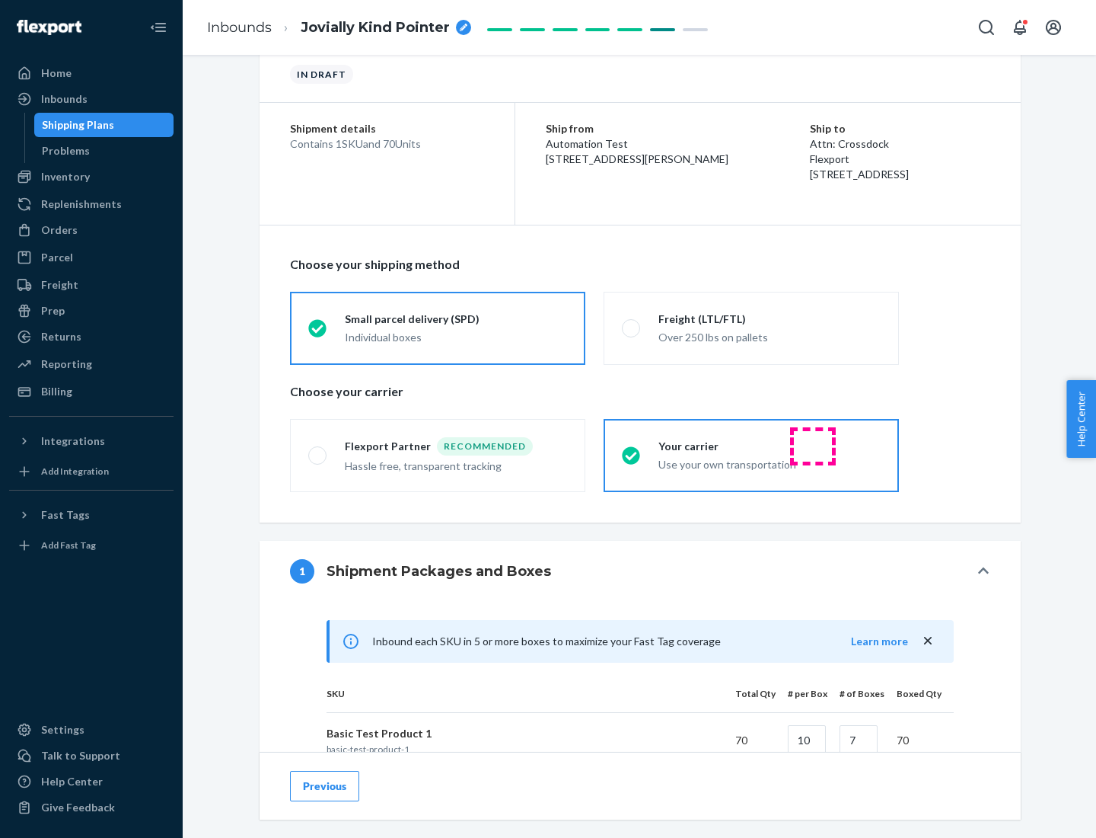
scroll to position [369, 0]
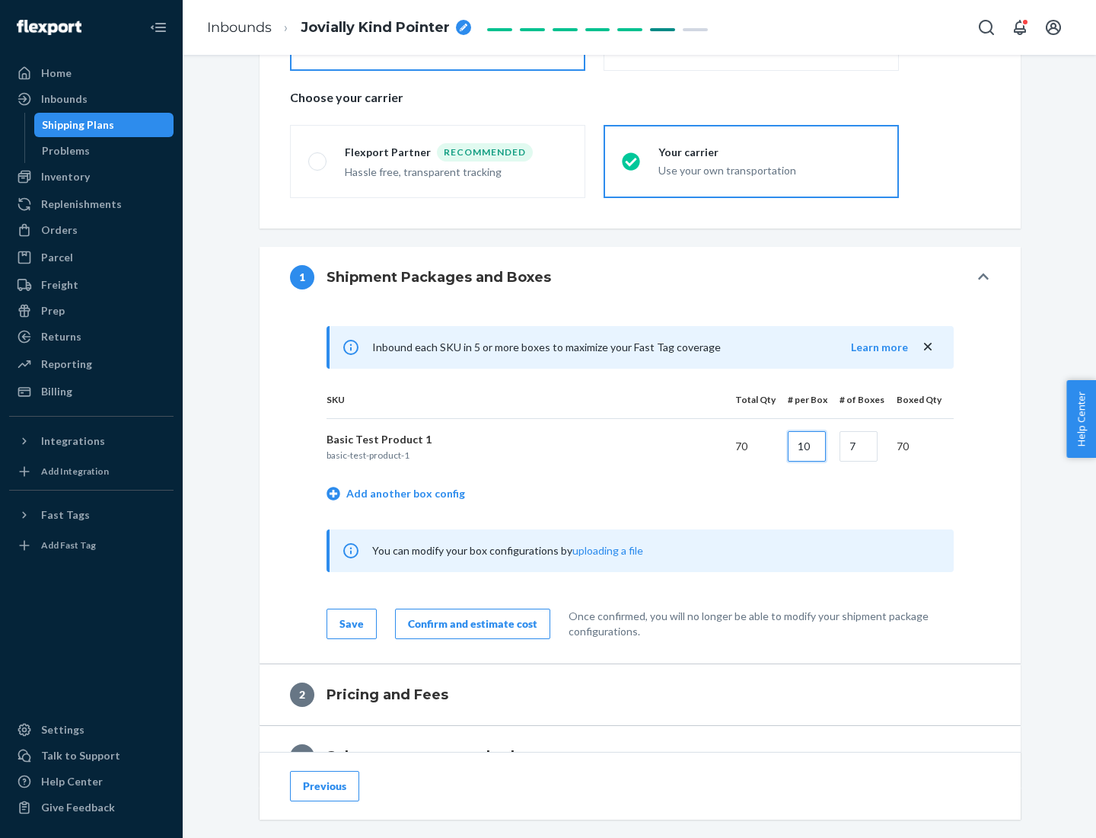
type input "10"
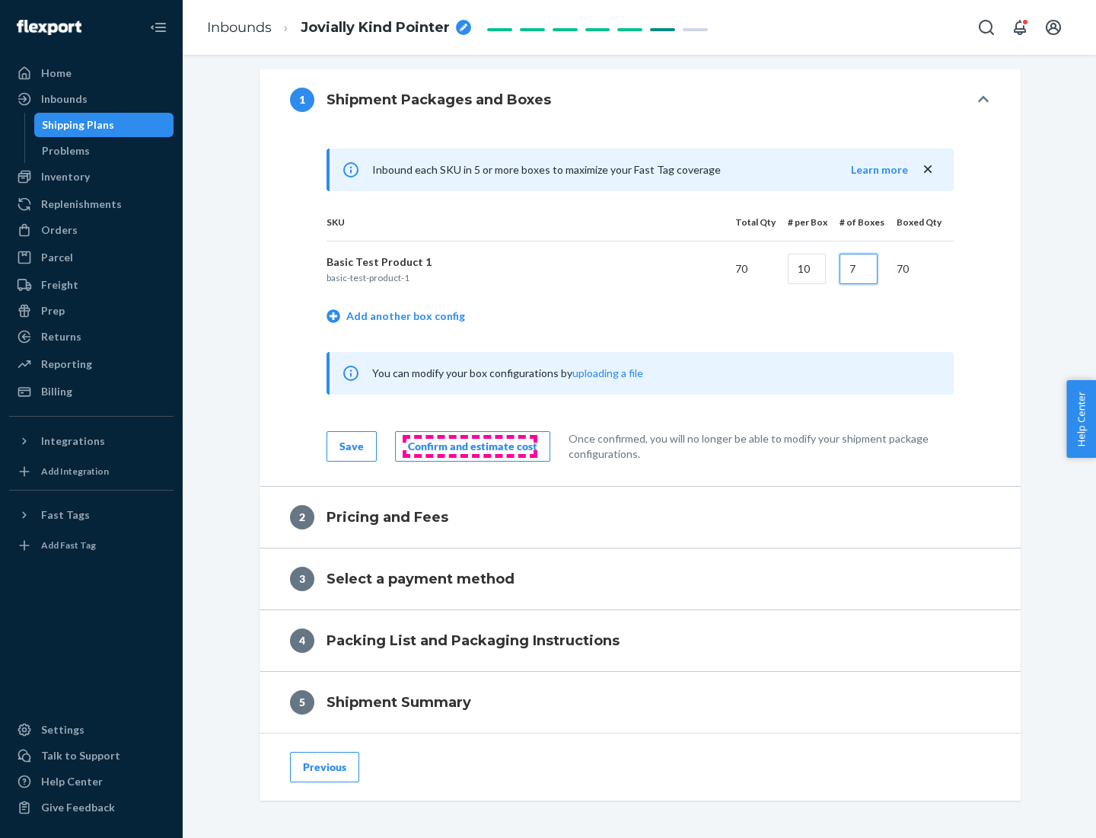
type input "7"
click at [470, 445] on div "Confirm and estimate cost" at bounding box center [472, 446] width 129 height 15
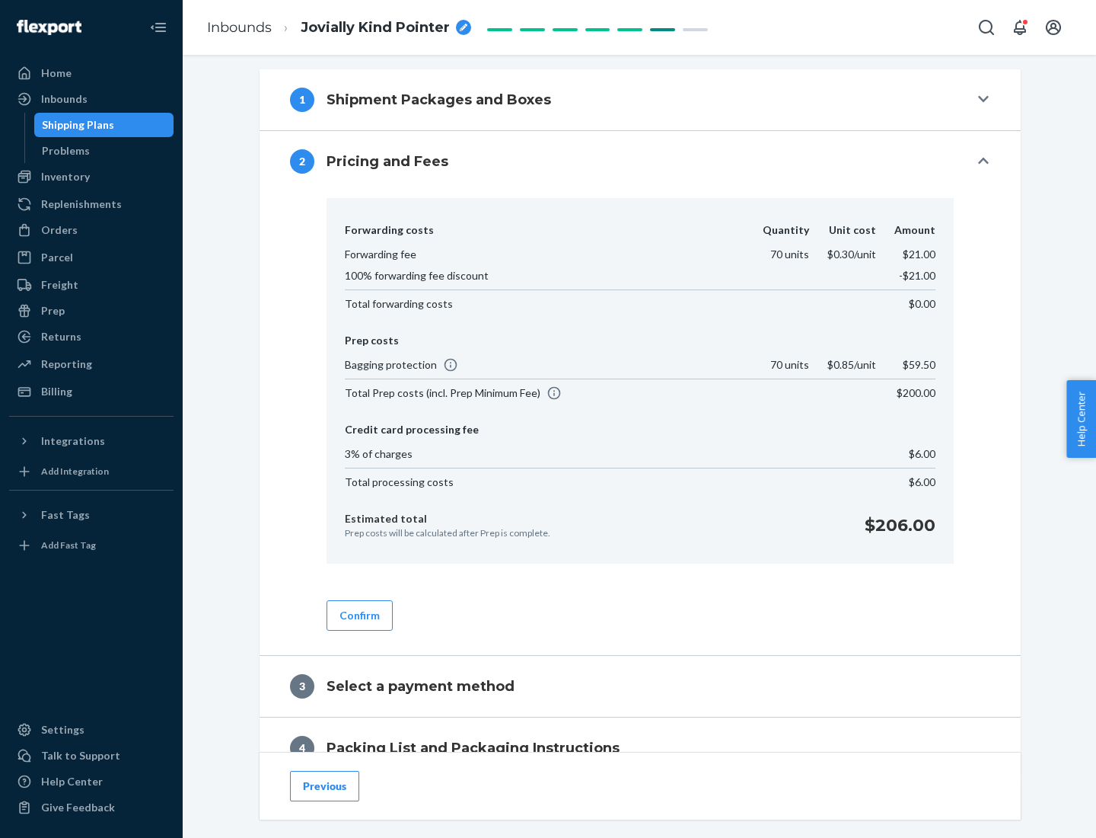
scroll to position [619, 0]
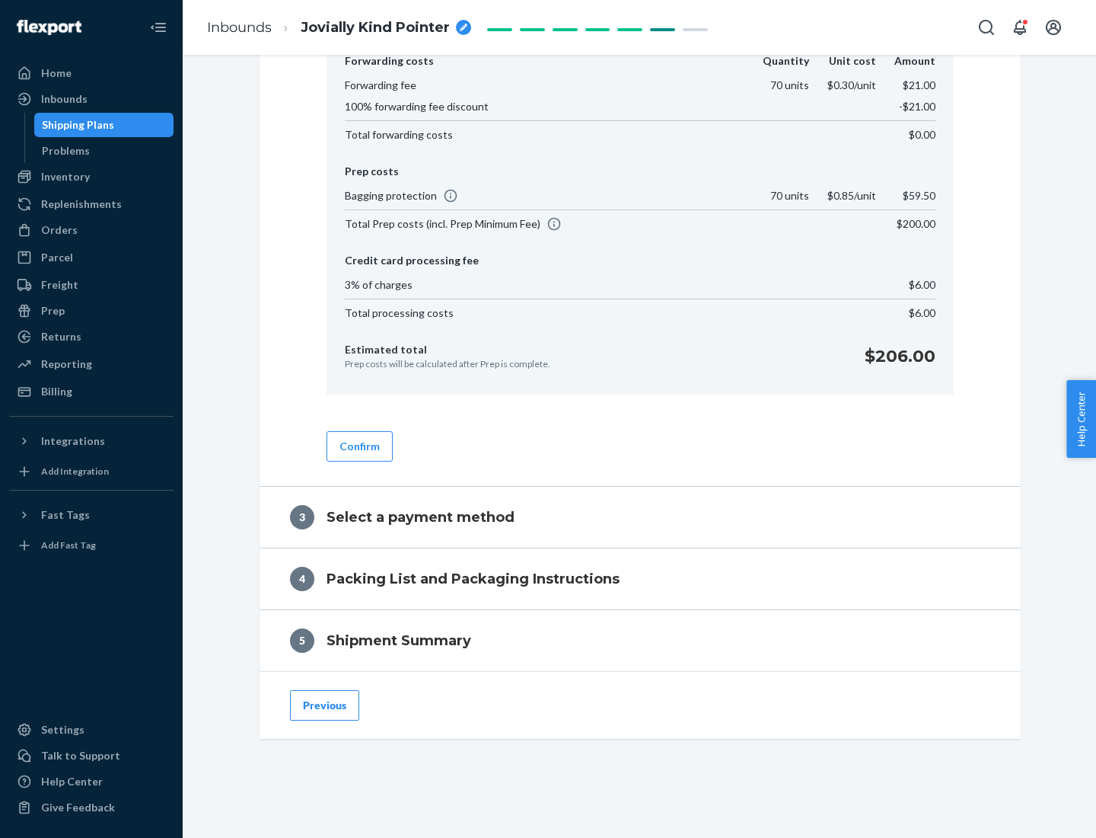
click at [359, 445] on button "Confirm" at bounding box center [360, 446] width 66 height 30
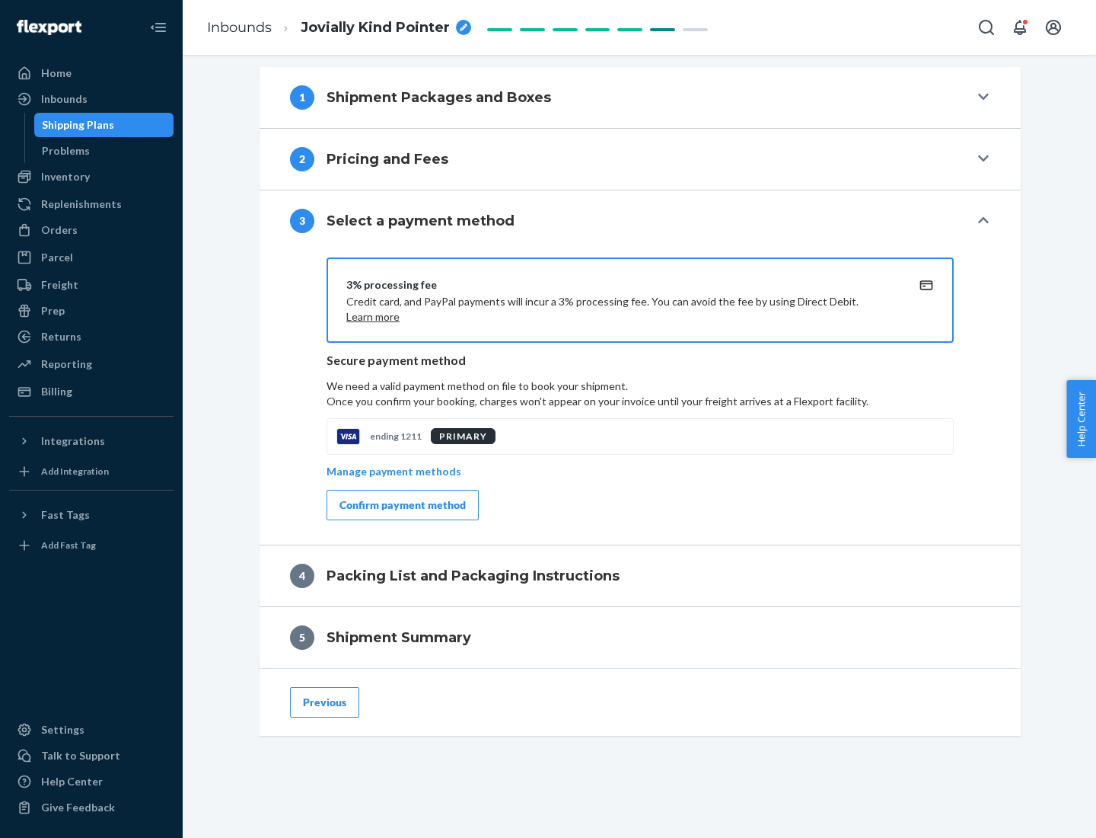
click at [401, 505] on div "Confirm payment method" at bounding box center [403, 504] width 126 height 15
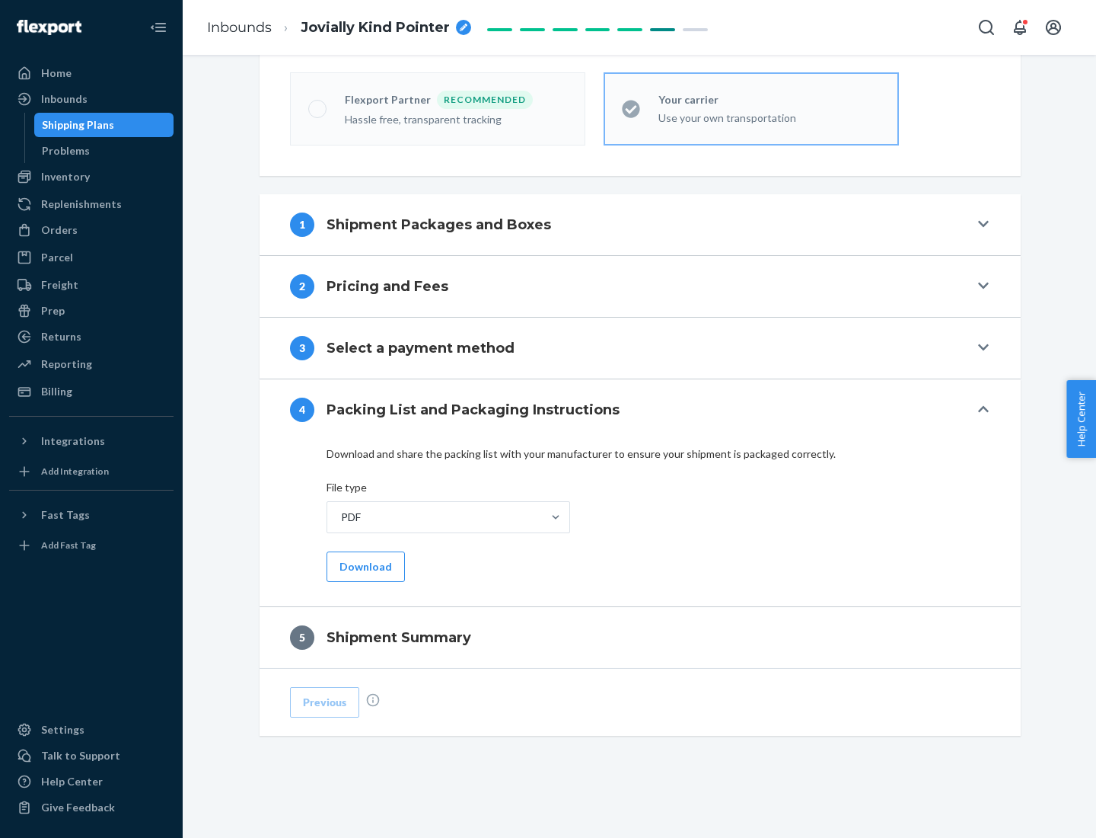
scroll to position [422, 0]
click at [364, 566] on button "Download" at bounding box center [366, 566] width 78 height 30
